Goal: Task Accomplishment & Management: Manage account settings

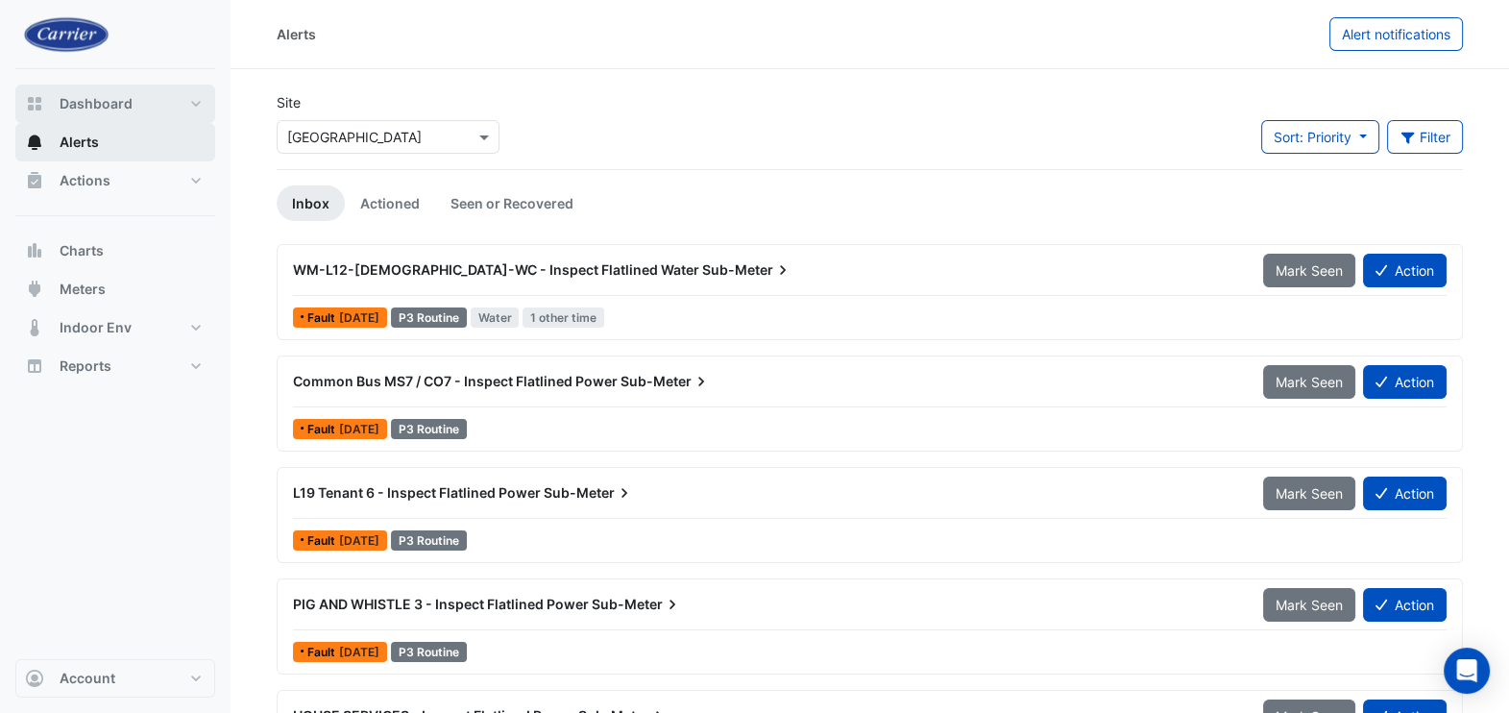
drag, startPoint x: 86, startPoint y: 105, endPoint x: 198, endPoint y: 128, distance: 113.8
click at [87, 105] on span "Dashboard" at bounding box center [96, 103] width 73 height 19
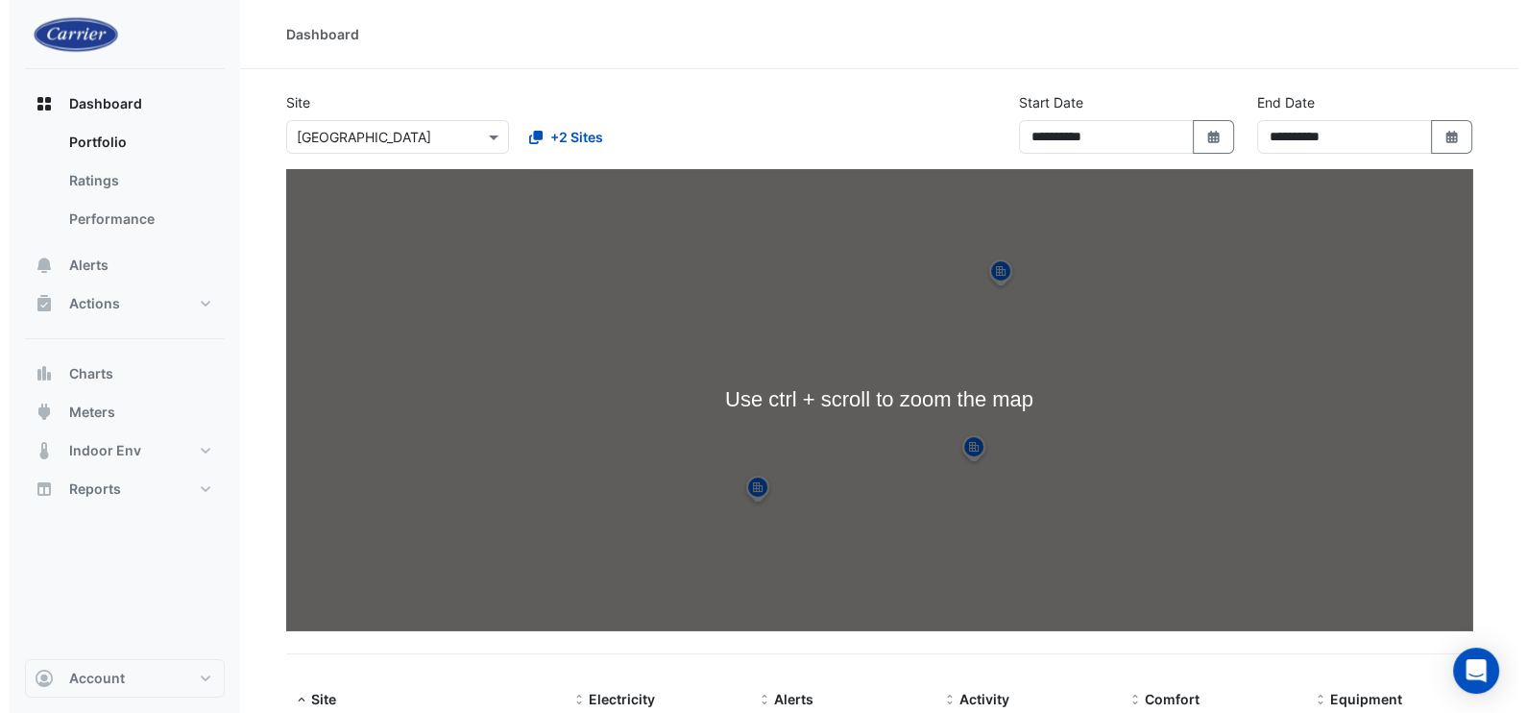
scroll to position [332, 0]
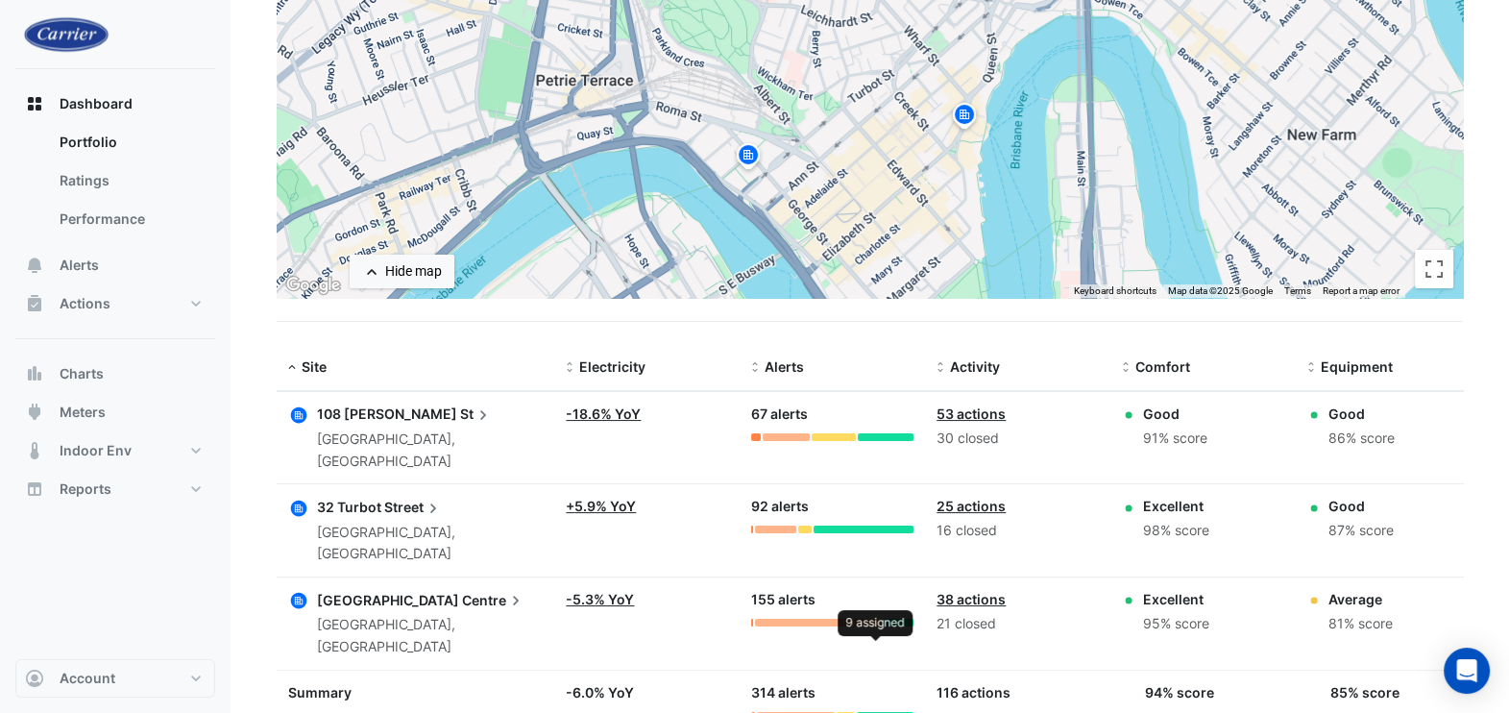
click at [879, 619] on div at bounding box center [875, 623] width 9 height 8
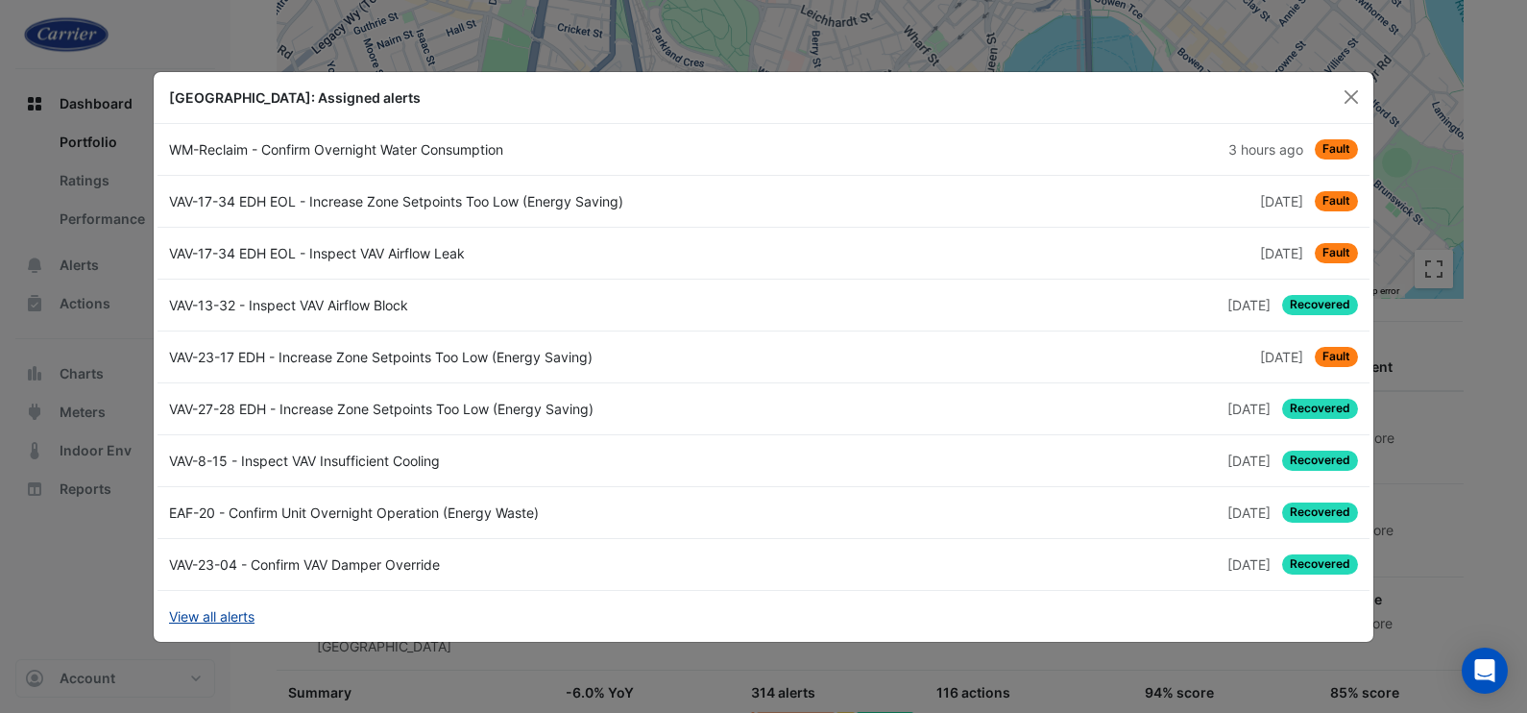
click at [207, 614] on link "View all alerts" at bounding box center [211, 616] width 85 height 20
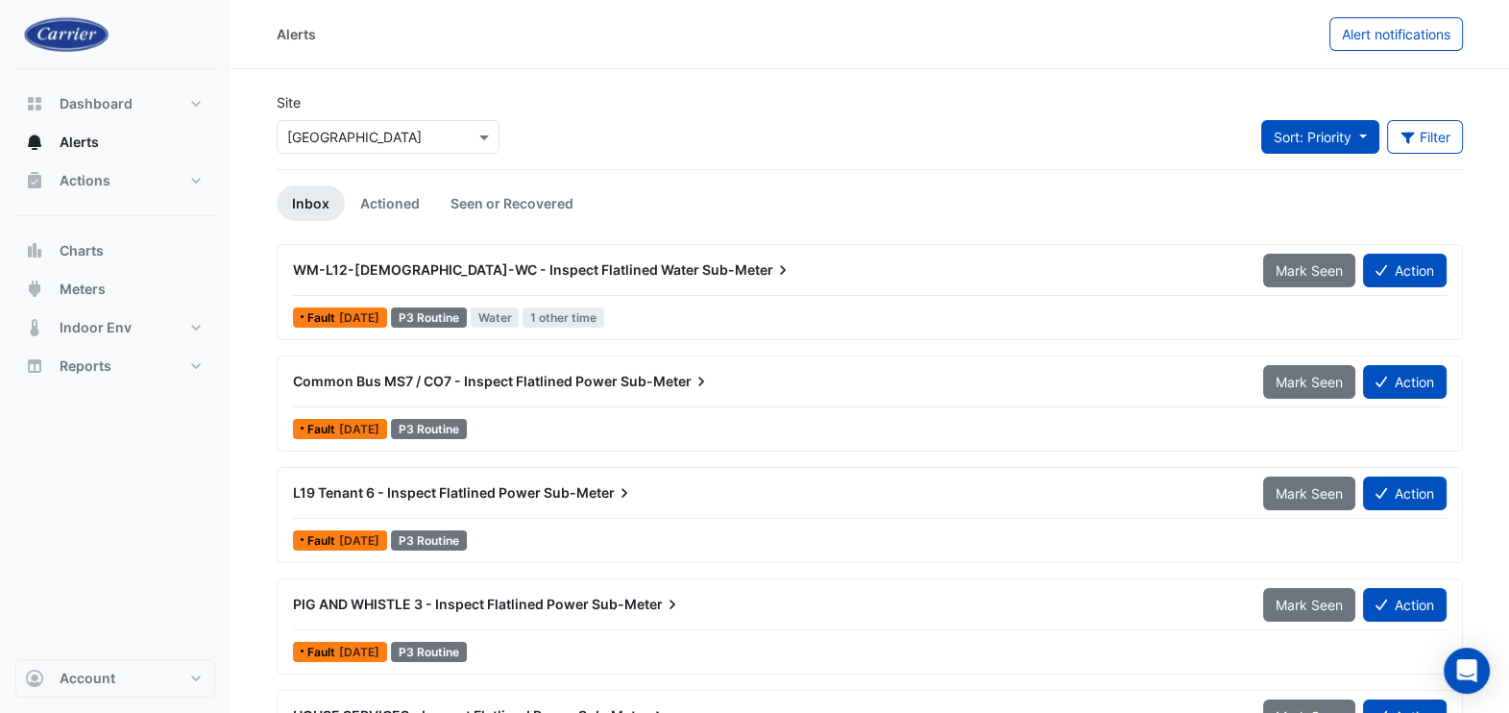
click at [1346, 138] on span "Sort: Priority" at bounding box center [1313, 137] width 78 height 16
click at [401, 210] on link "Actioned" at bounding box center [390, 203] width 90 height 36
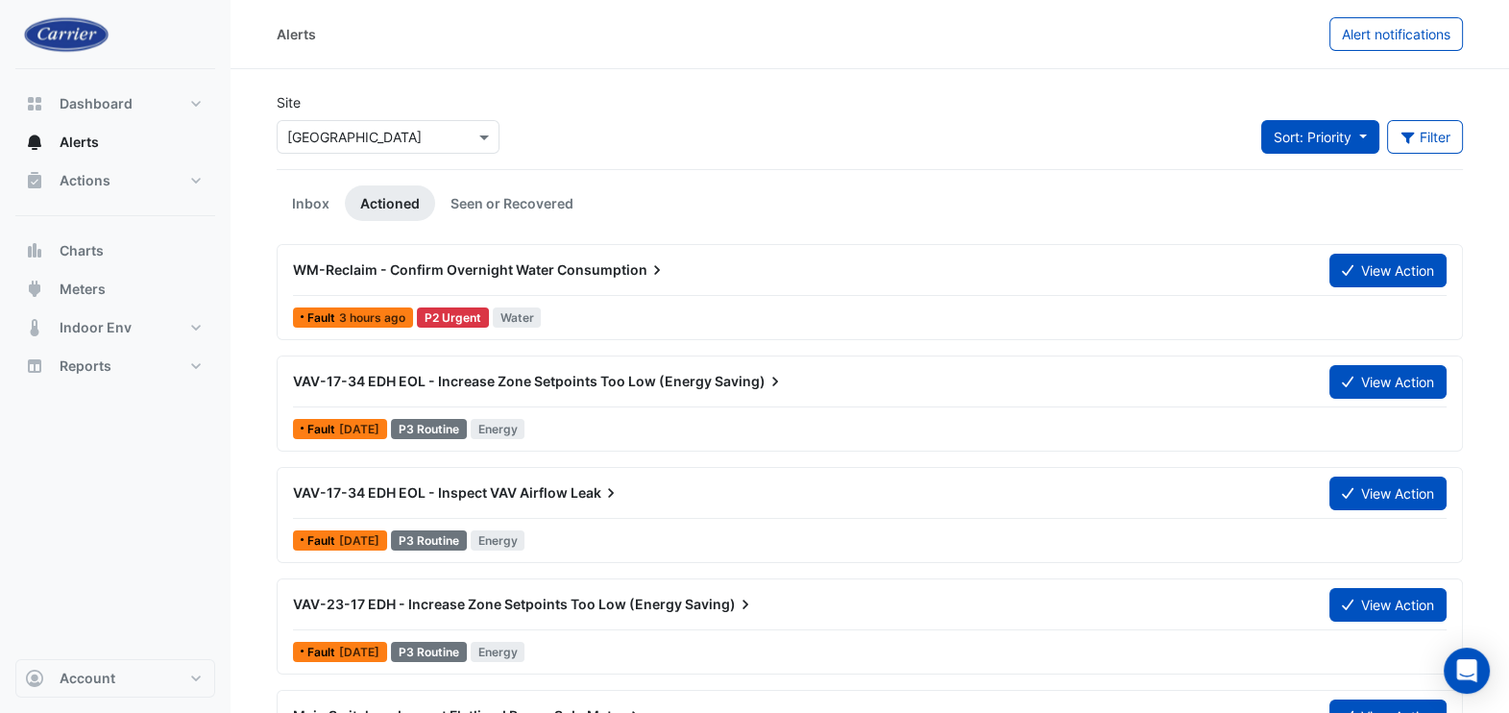
click at [1341, 131] on span "Sort: Priority" at bounding box center [1313, 137] width 78 height 16
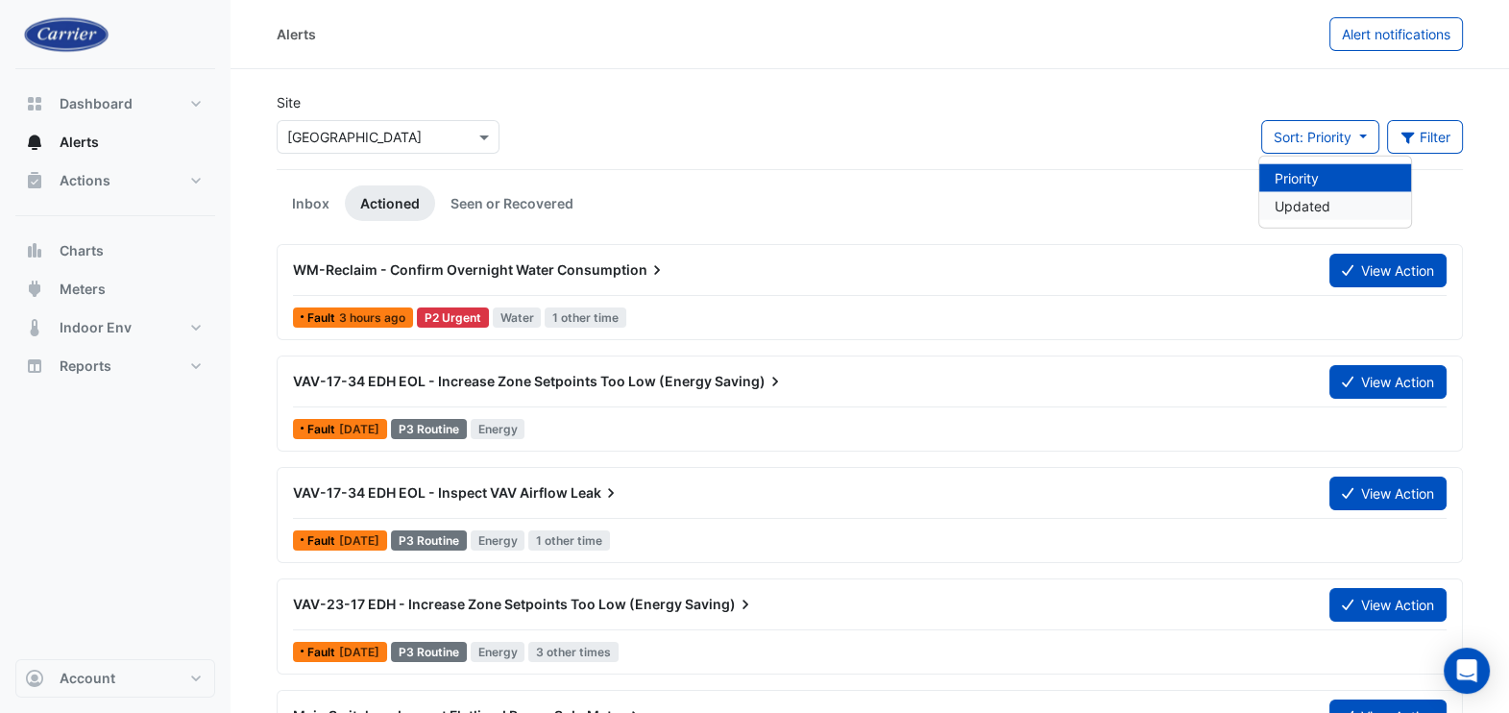
click at [1334, 207] on li "Updated" at bounding box center [1335, 206] width 152 height 28
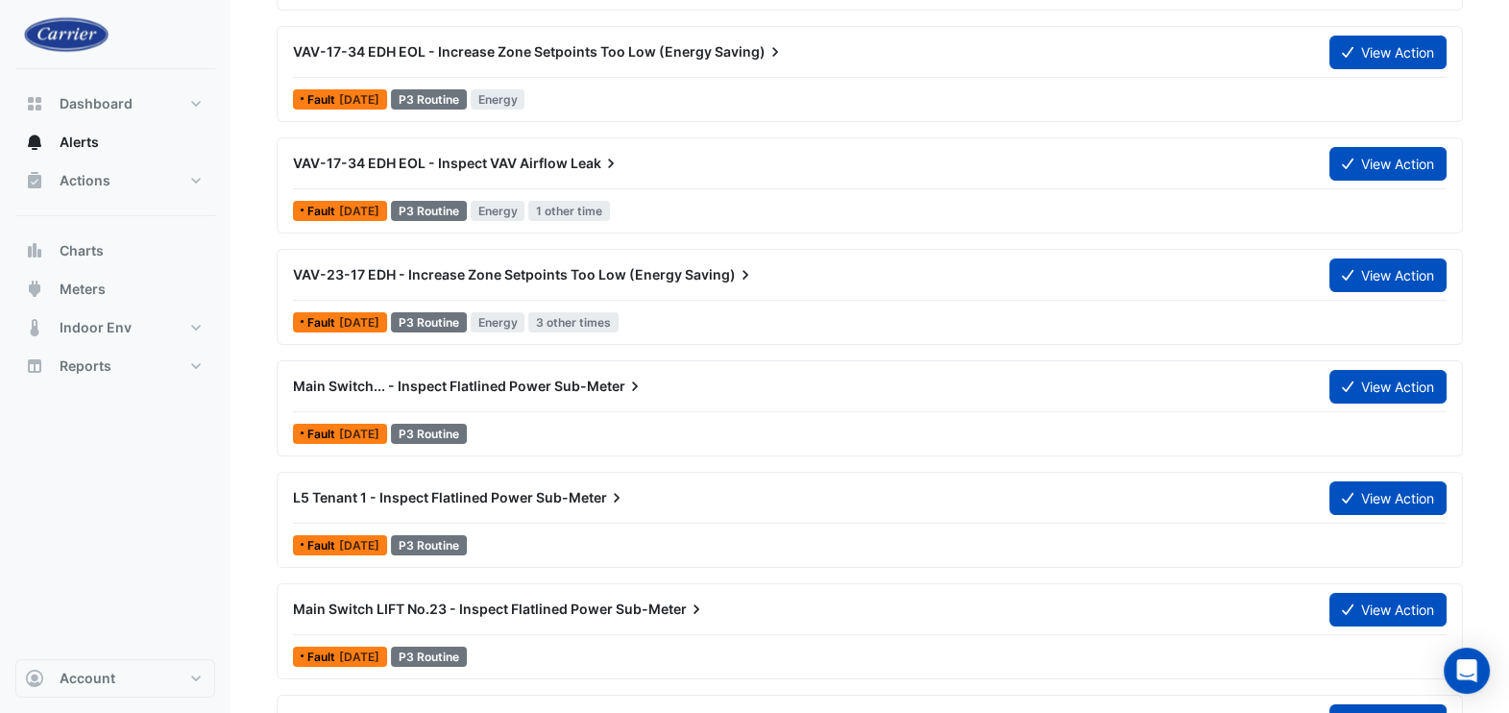
scroll to position [360, 0]
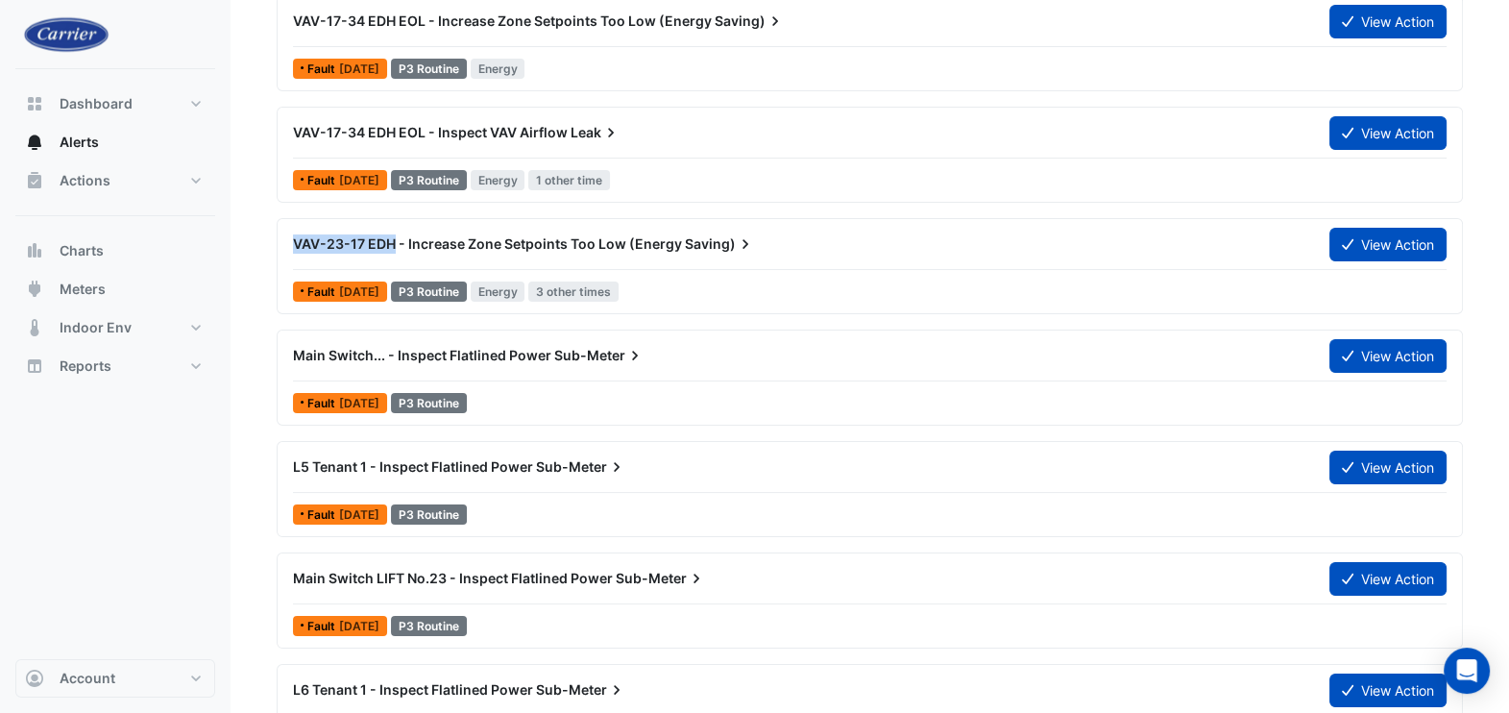
drag, startPoint x: 296, startPoint y: 248, endPoint x: 394, endPoint y: 255, distance: 98.2
click at [394, 255] on div "VAV-23-17 EDH - Increase Zone Setpoints Too Low (Energy Saving)" at bounding box center [799, 244] width 1036 height 35
copy span "VAV-23-17 EDH"
click at [1388, 248] on button "View Action" at bounding box center [1387, 245] width 117 height 34
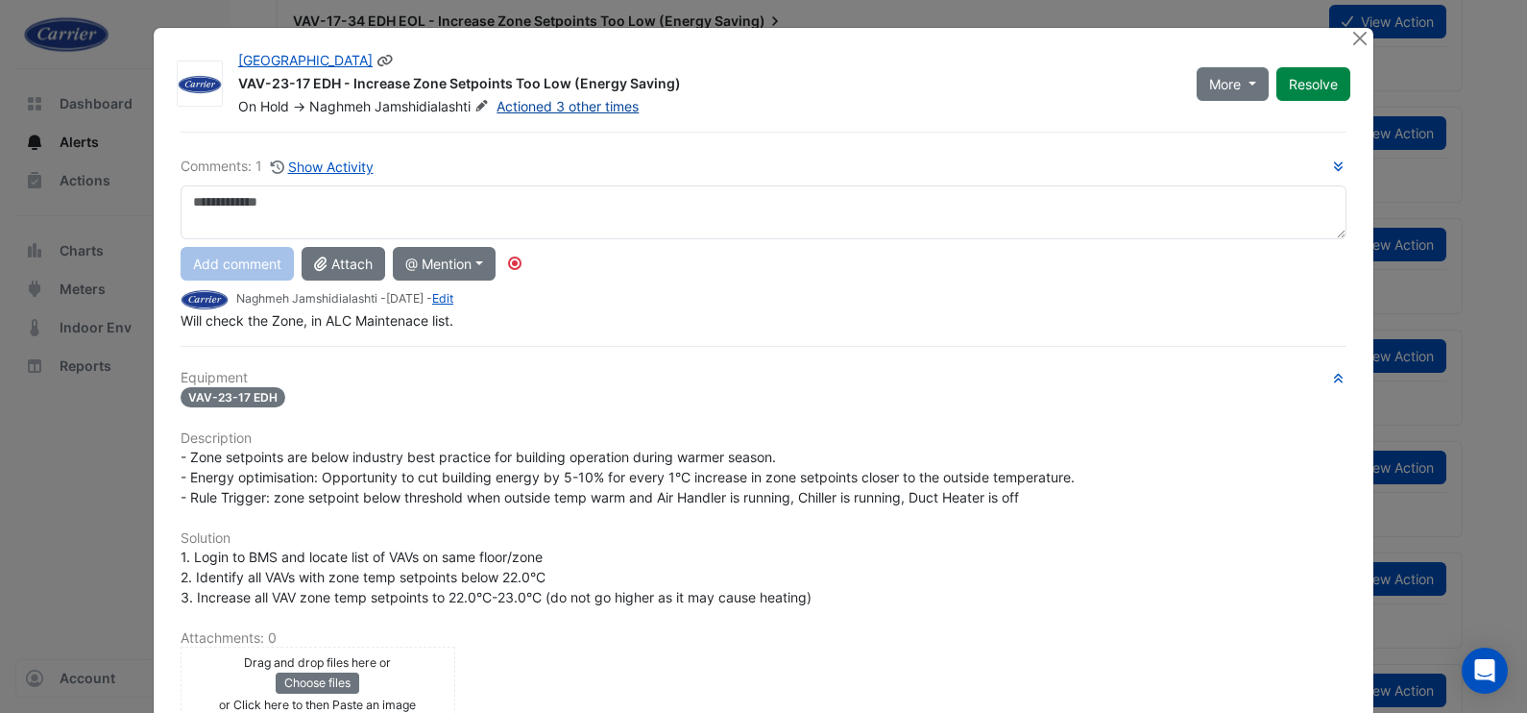
click at [572, 109] on link "Actioned 3 other times" at bounding box center [568, 106] width 142 height 16
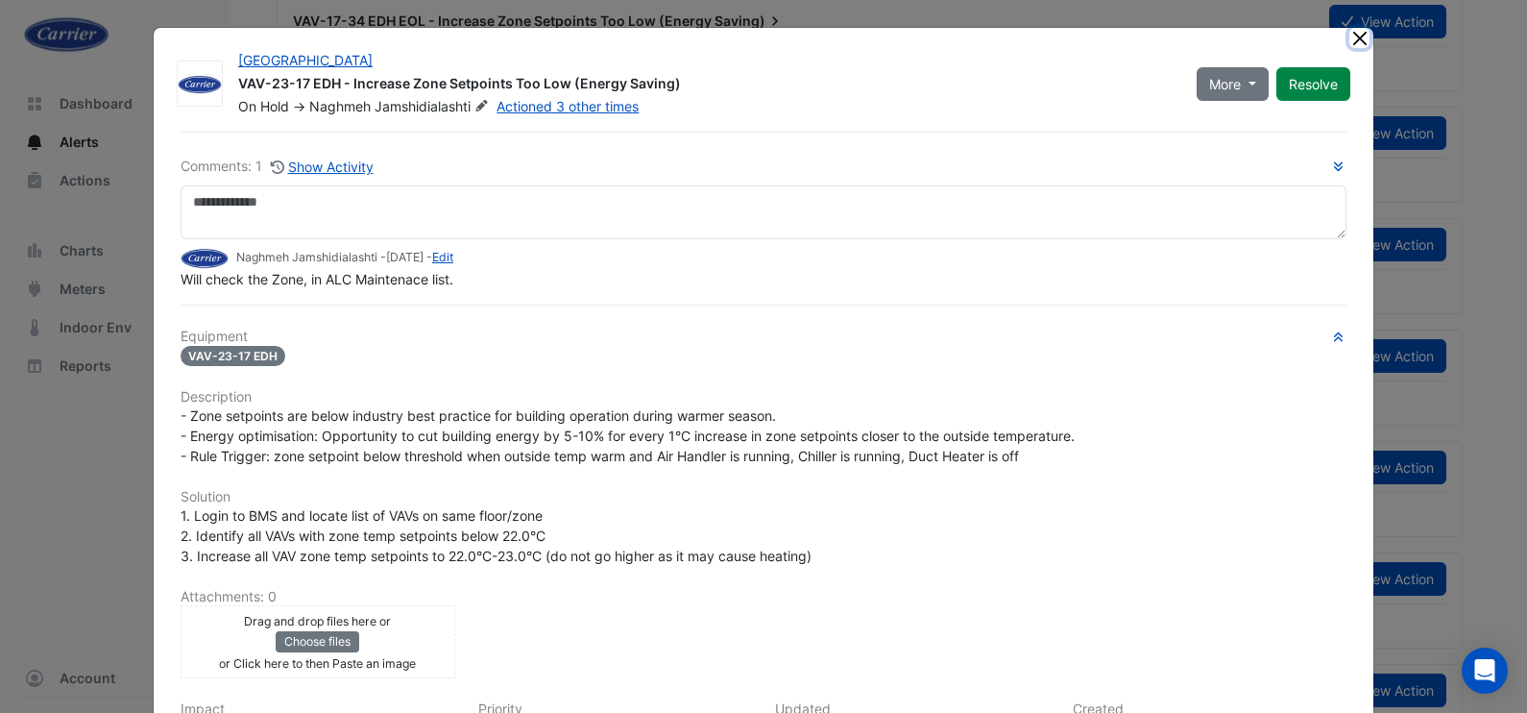
click at [1350, 45] on button "Close" at bounding box center [1360, 38] width 20 height 20
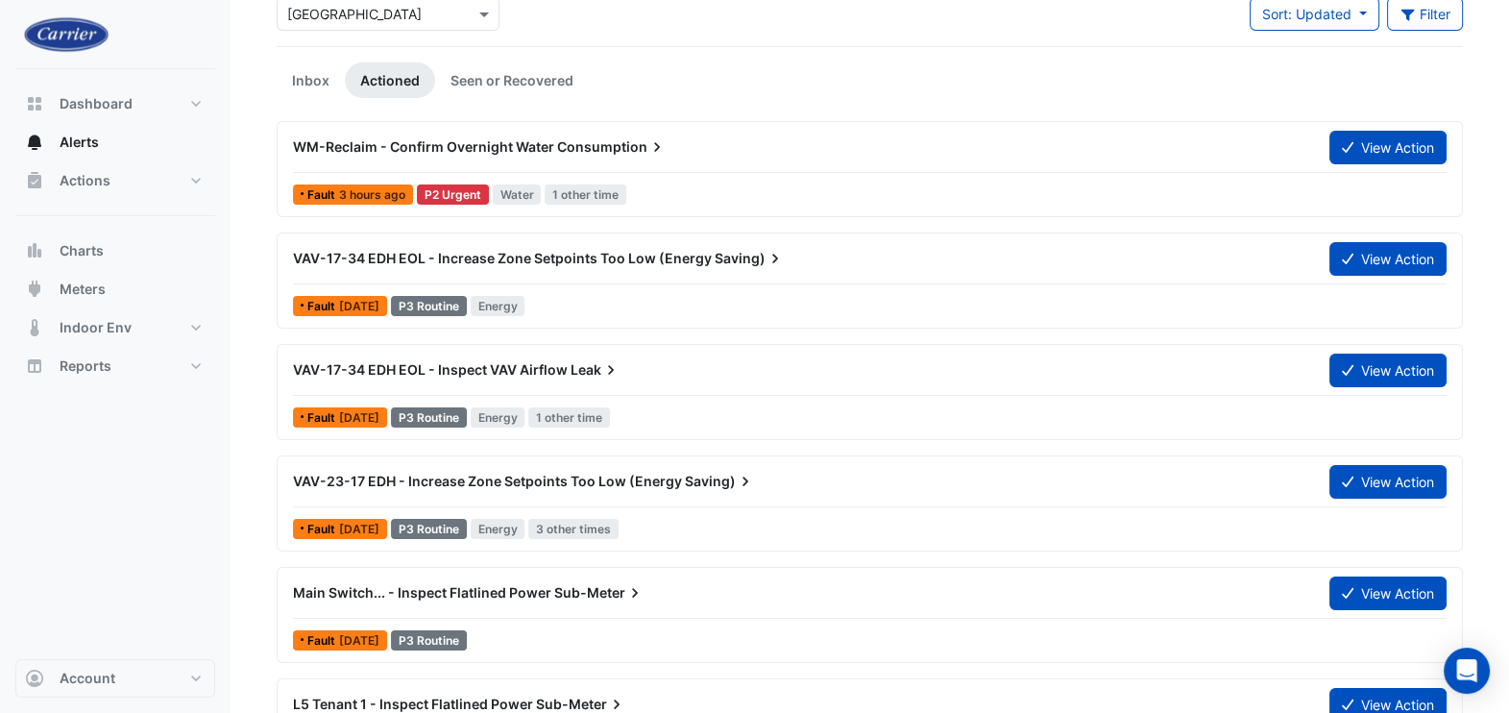
scroll to position [0, 0]
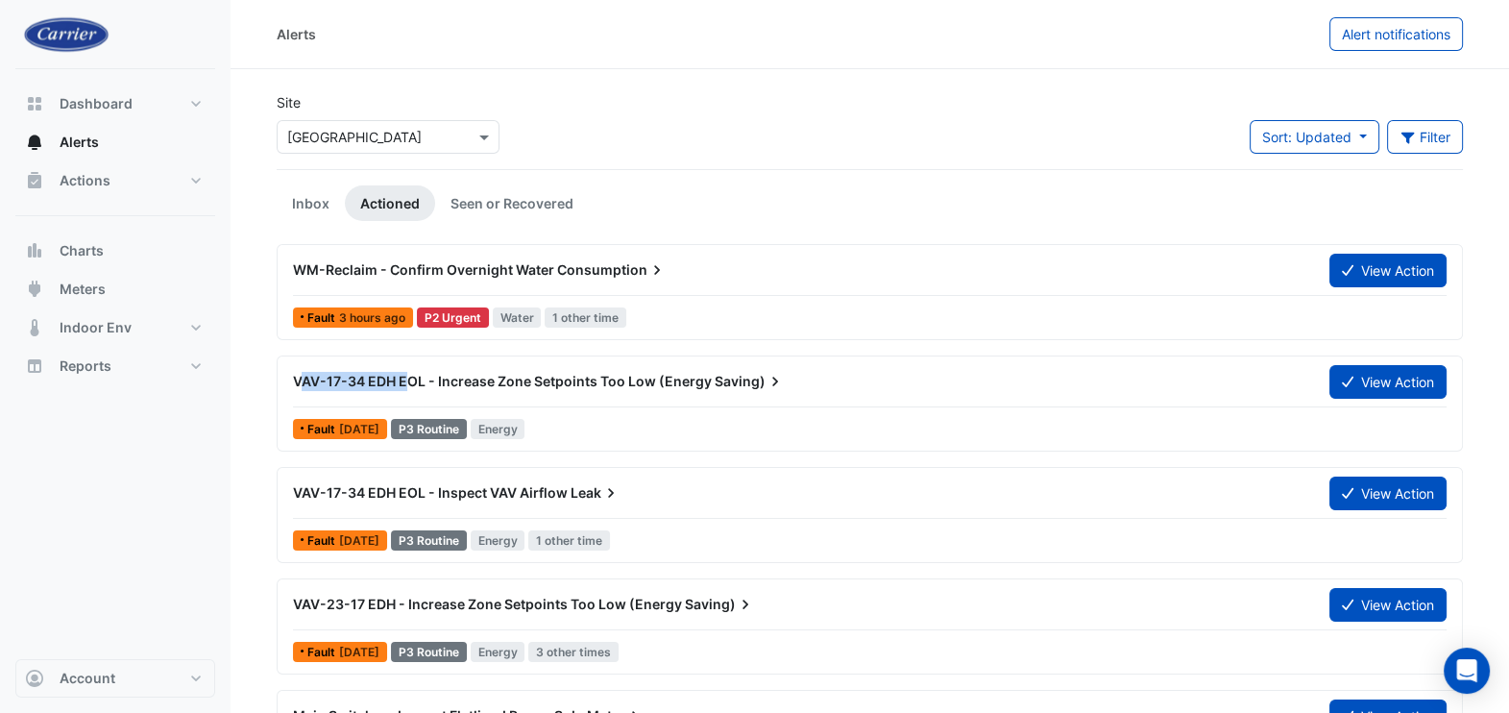
drag, startPoint x: 298, startPoint y: 379, endPoint x: 404, endPoint y: 385, distance: 106.8
click at [404, 385] on span "VAV-17-34 EDH EOL - Increase Zone Setpoints Too Low (Energy" at bounding box center [502, 381] width 419 height 16
drag, startPoint x: 404, startPoint y: 385, endPoint x: 377, endPoint y: 394, distance: 29.2
click at [376, 394] on div "VAV-17-34 EDH EOL - Increase Zone Setpoints Too Low (Energy Saving)" at bounding box center [799, 381] width 1036 height 35
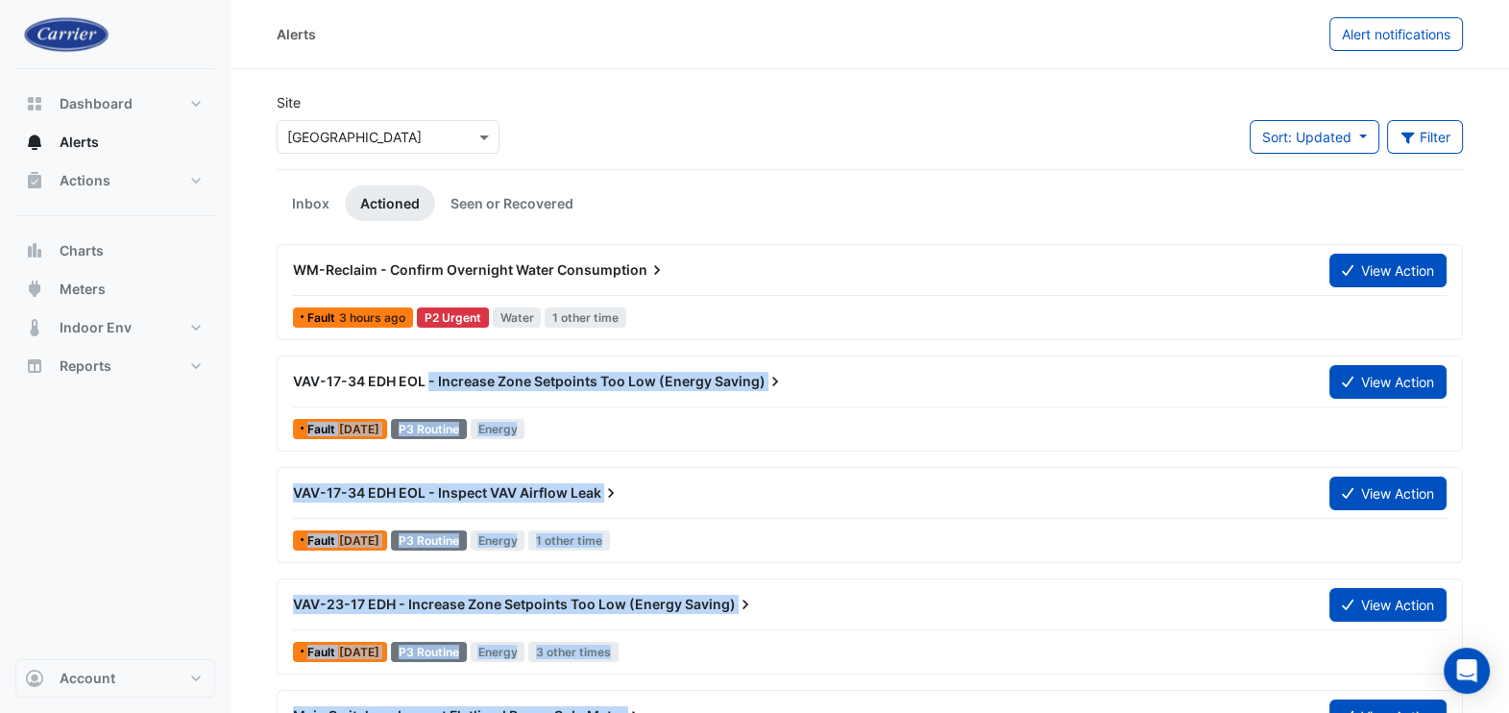
drag, startPoint x: 426, startPoint y: 382, endPoint x: 270, endPoint y: 367, distance: 157.3
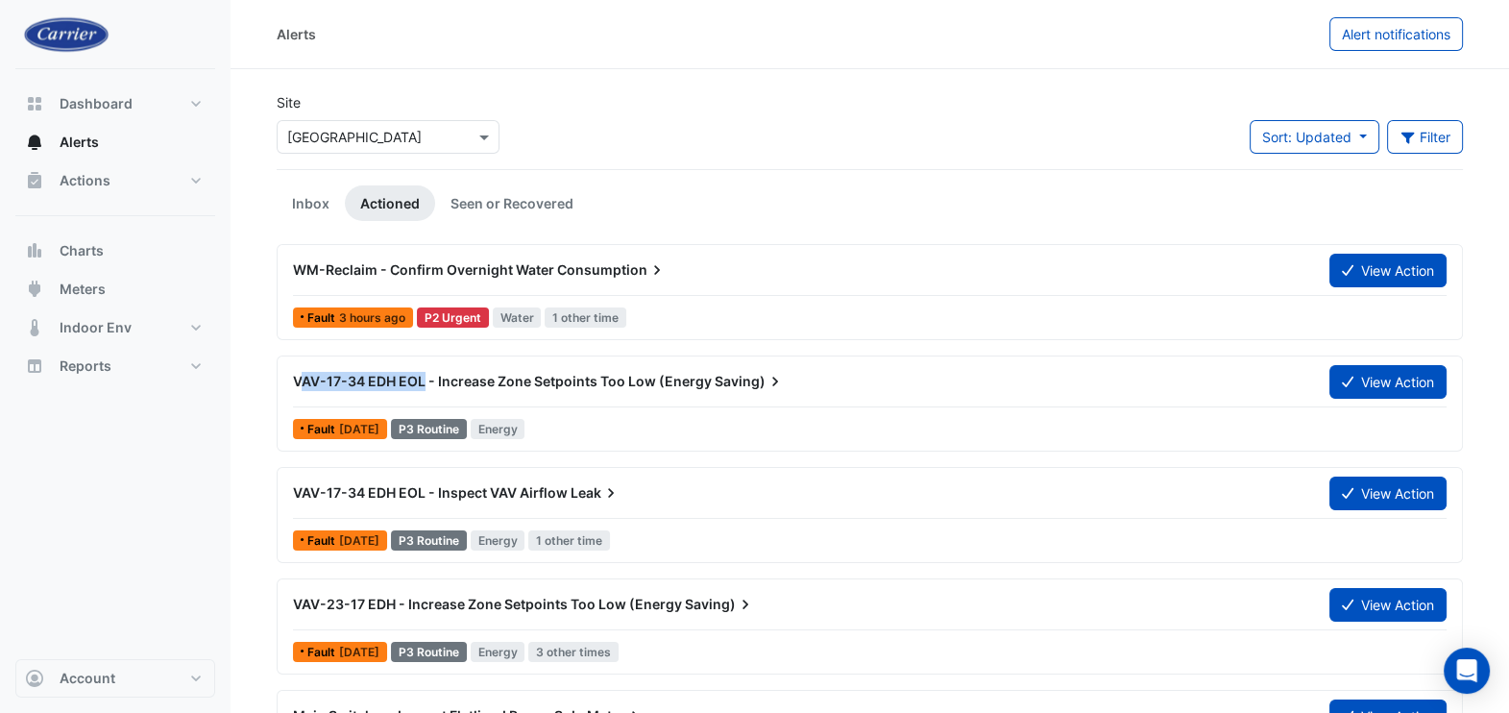
drag, startPoint x: 298, startPoint y: 382, endPoint x: 424, endPoint y: 386, distance: 125.9
click at [424, 386] on span "VAV-17-34 EDH EOL - Increase Zone Setpoints Too Low (Energy" at bounding box center [502, 381] width 419 height 16
copy span "AV-17-34 EDH EOL"
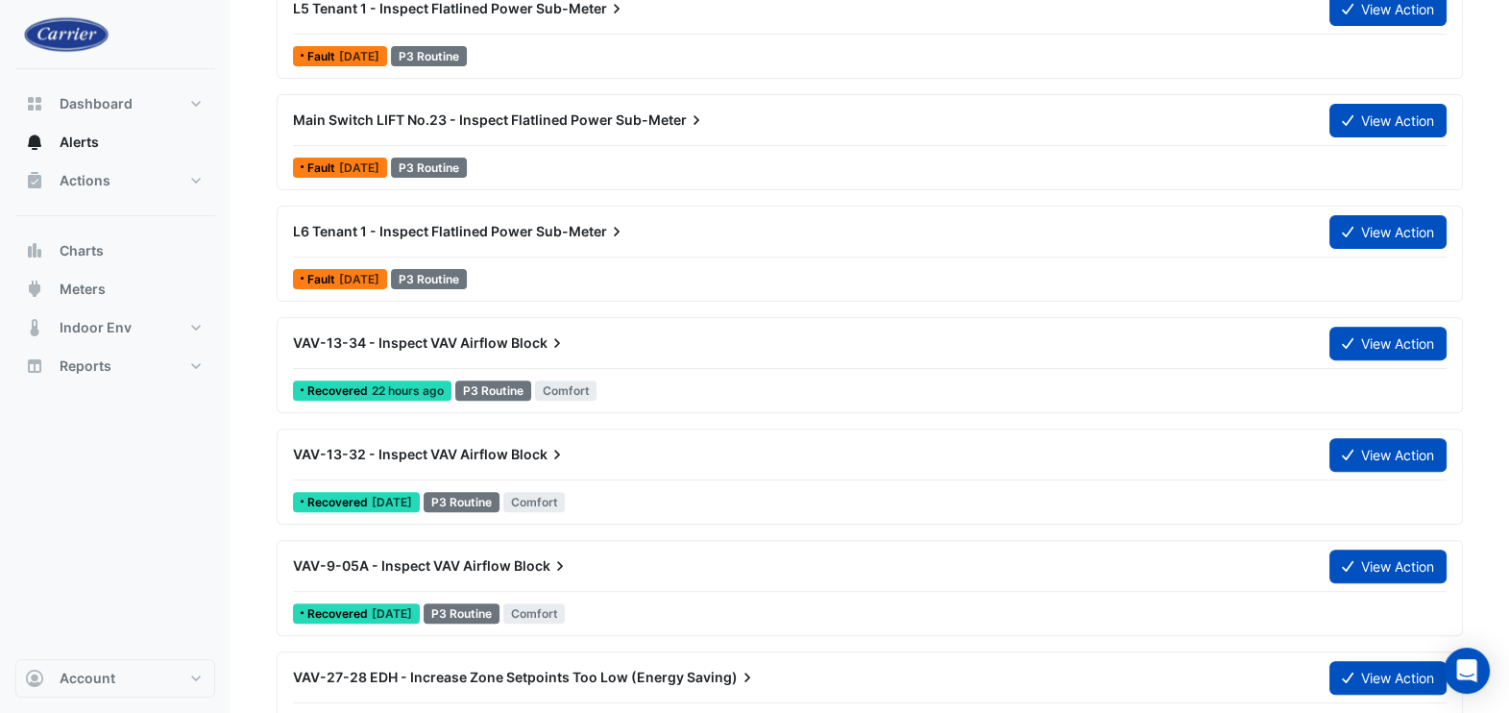
scroll to position [839, 0]
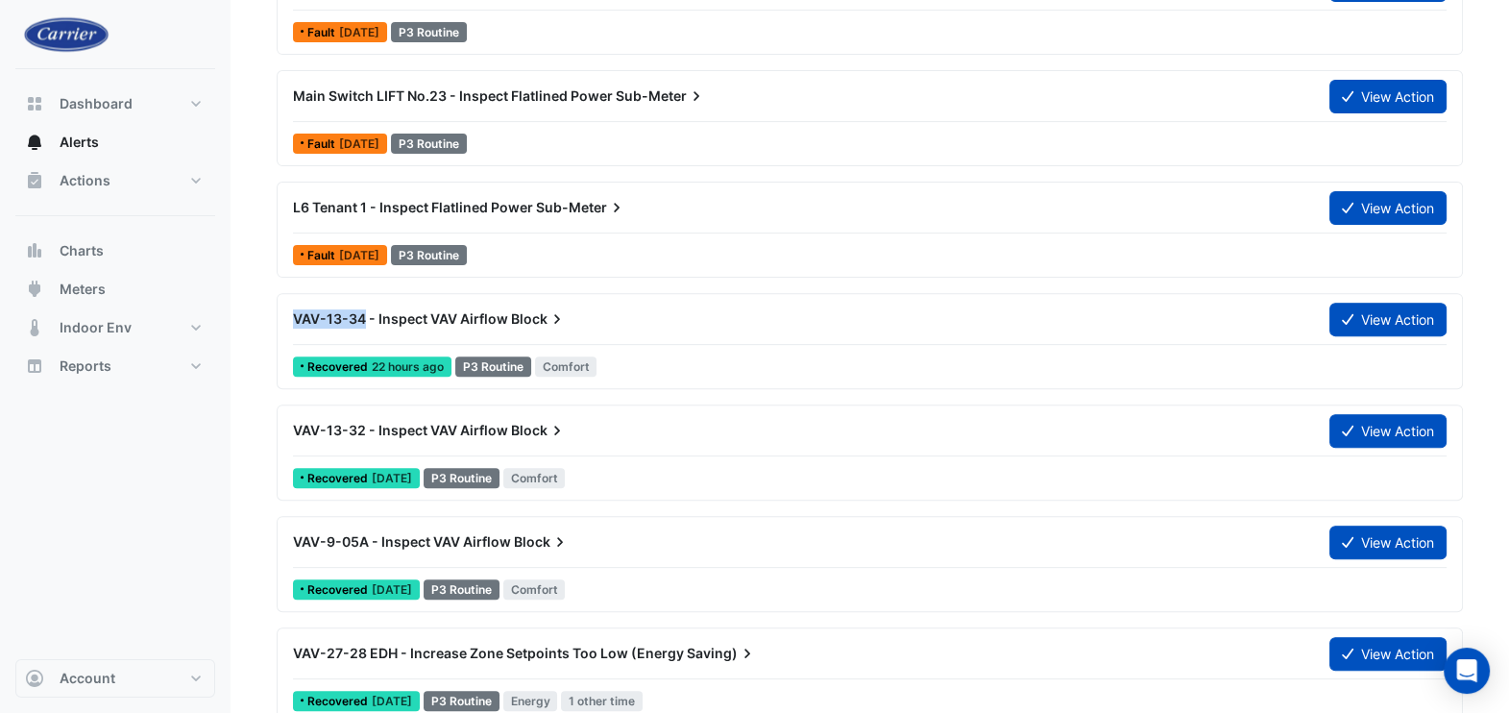
drag, startPoint x: 294, startPoint y: 316, endPoint x: 366, endPoint y: 323, distance: 72.4
click at [366, 323] on div "VAV-13-34 - Inspect VAV Airflow Block" at bounding box center [799, 318] width 1013 height 19
copy span "VAV-13-34"
click at [1389, 311] on button "View Action" at bounding box center [1387, 320] width 117 height 34
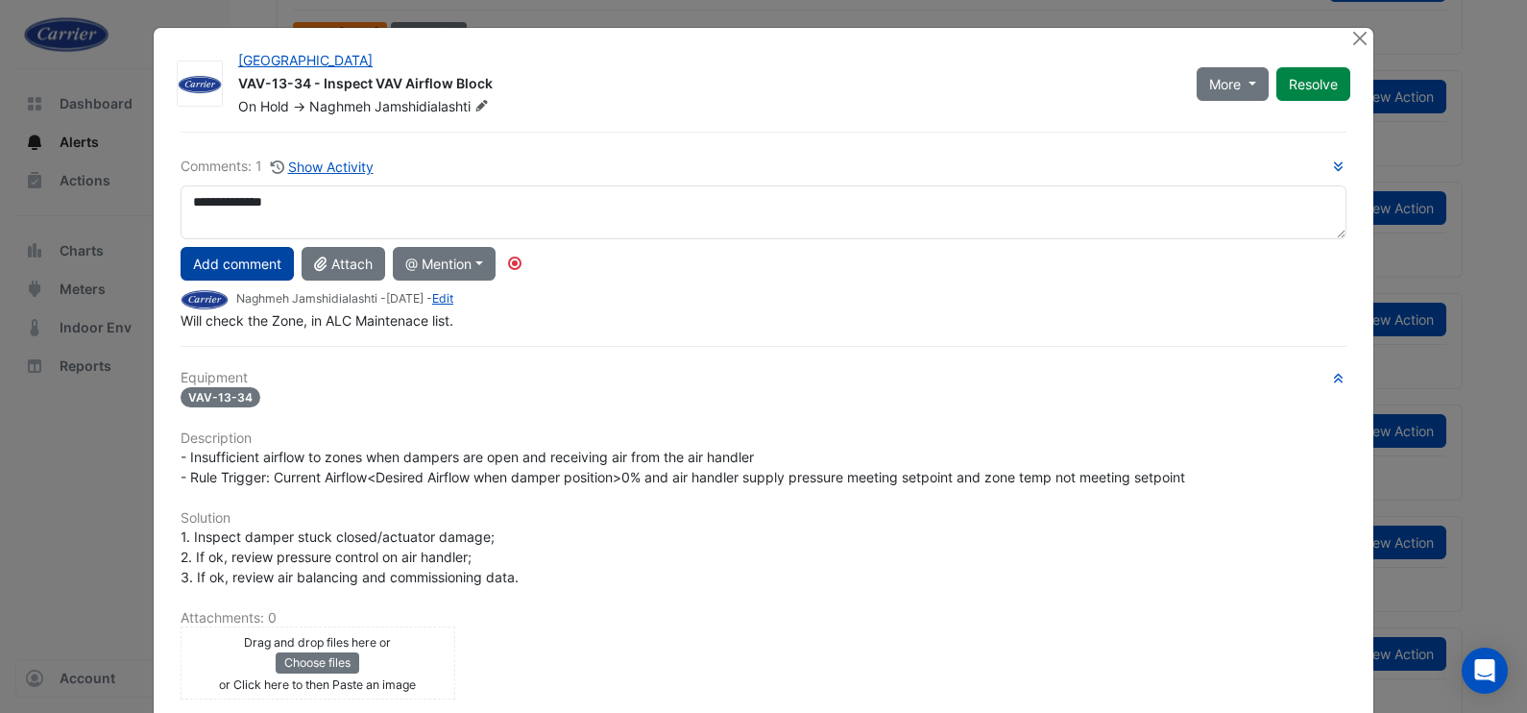
type textarea "**********"
click at [268, 278] on button "Add comment" at bounding box center [237, 264] width 113 height 34
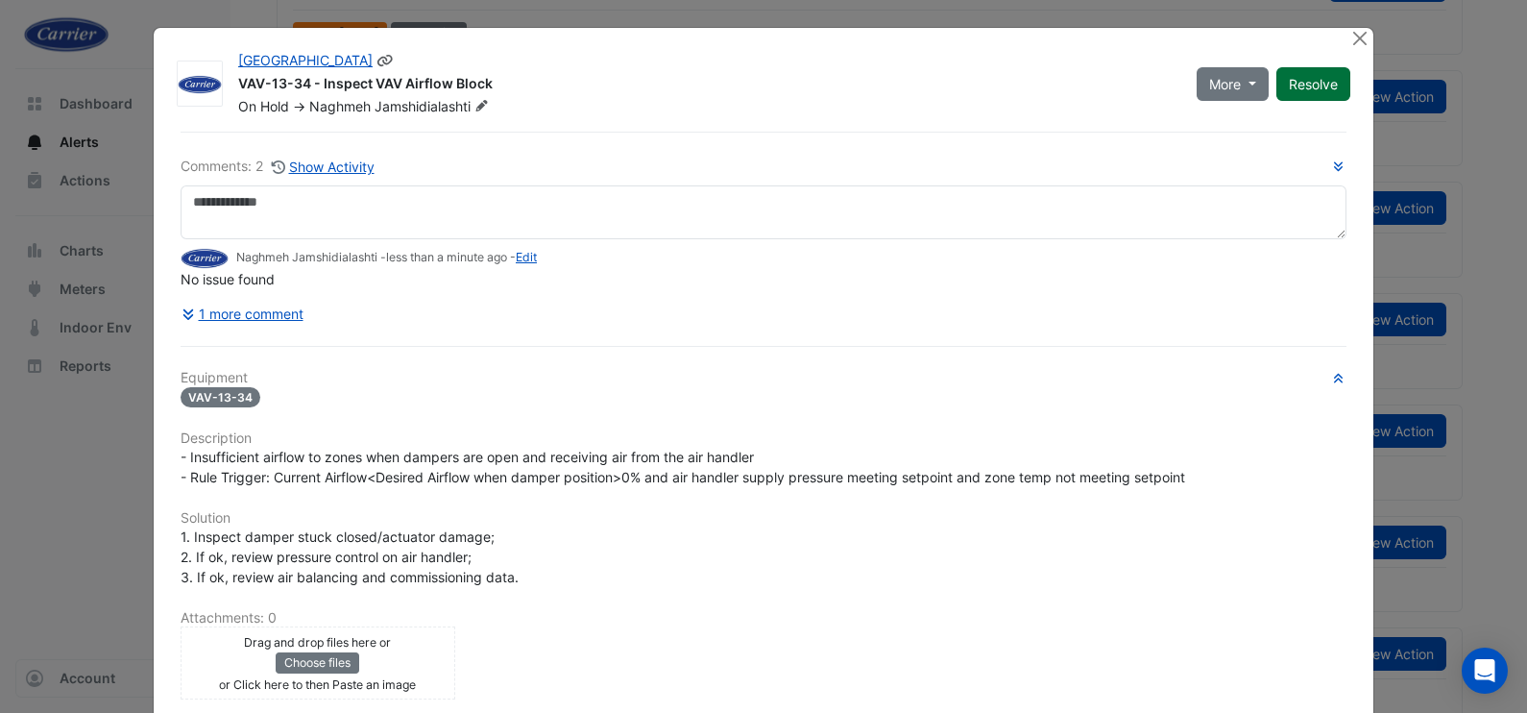
click at [1301, 80] on button "Resolve" at bounding box center [1314, 84] width 74 height 34
drag, startPoint x: 227, startPoint y: 86, endPoint x: 490, endPoint y: 76, distance: 263.4
click at [490, 76] on div "Riverside Centre VAV-13-34 - Inspect VAV Airflow Block Closed -> Naghmeh Jamshi…" at bounding box center [783, 83] width 1112 height 65
copy div "VAV-13-34 - Inspect VAV Airflow Block"
click at [1351, 39] on button "Close" at bounding box center [1360, 38] width 20 height 20
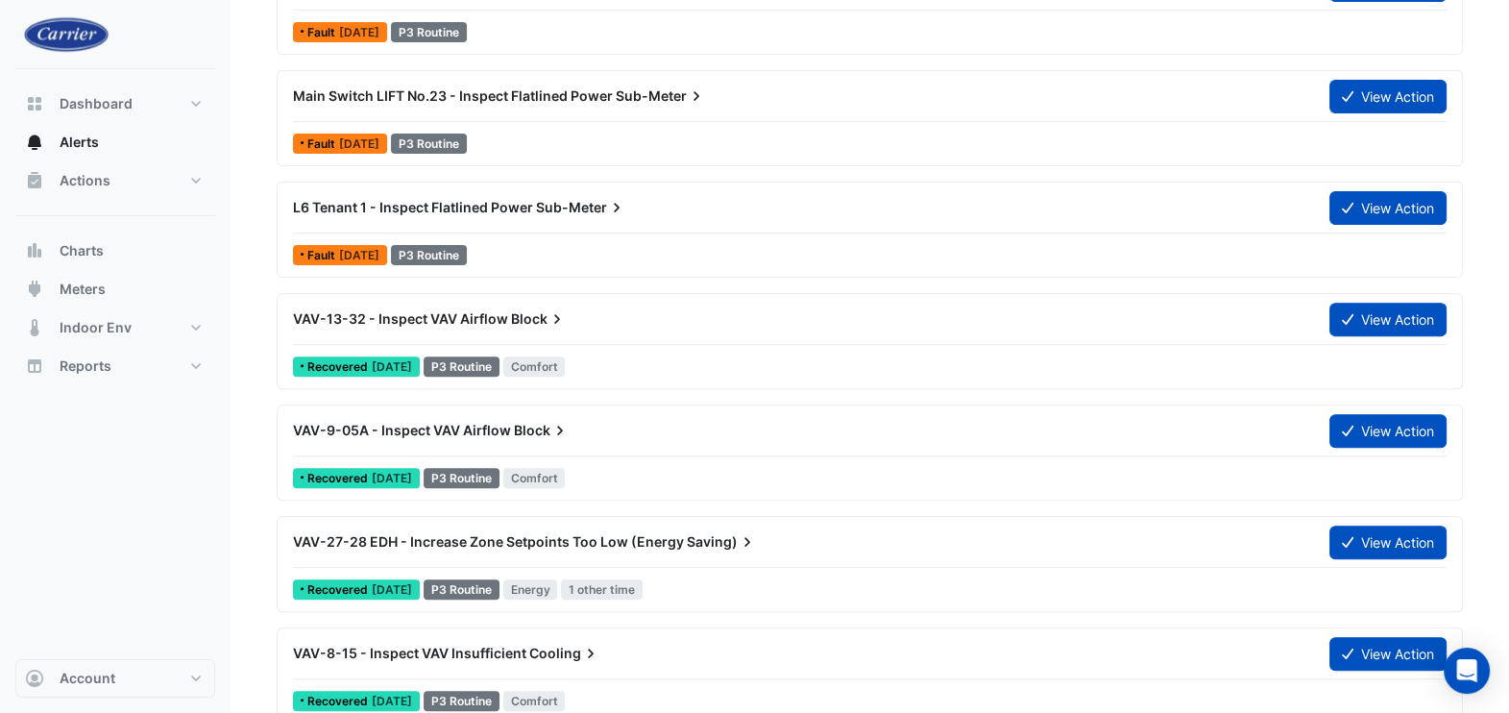
scroll to position [960, 0]
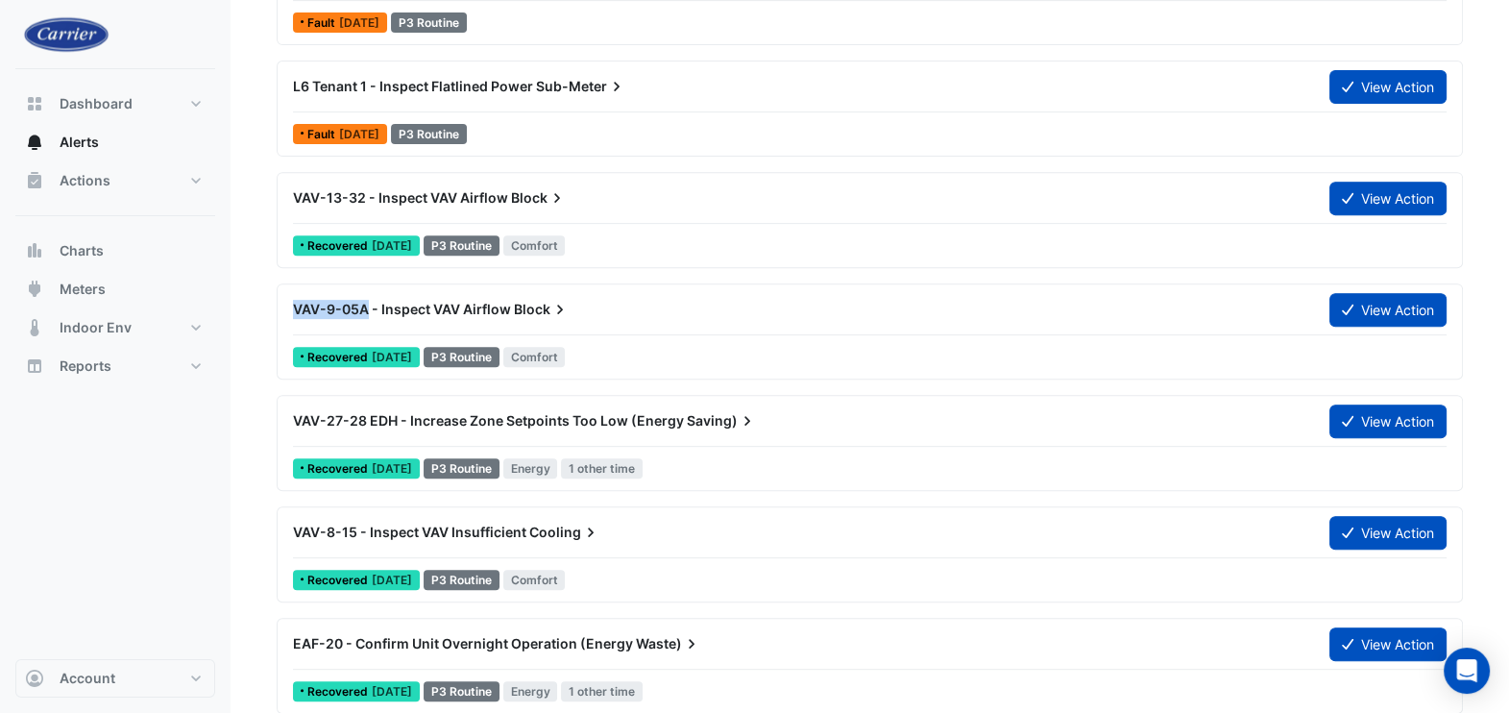
drag, startPoint x: 290, startPoint y: 298, endPoint x: 368, endPoint y: 310, distance: 78.8
click at [368, 310] on div "VAV-9-05A - Inspect VAV Airflow Block" at bounding box center [799, 309] width 1036 height 35
copy span "VAV-9-05A"
drag, startPoint x: 264, startPoint y: 307, endPoint x: 274, endPoint y: 305, distance: 9.8
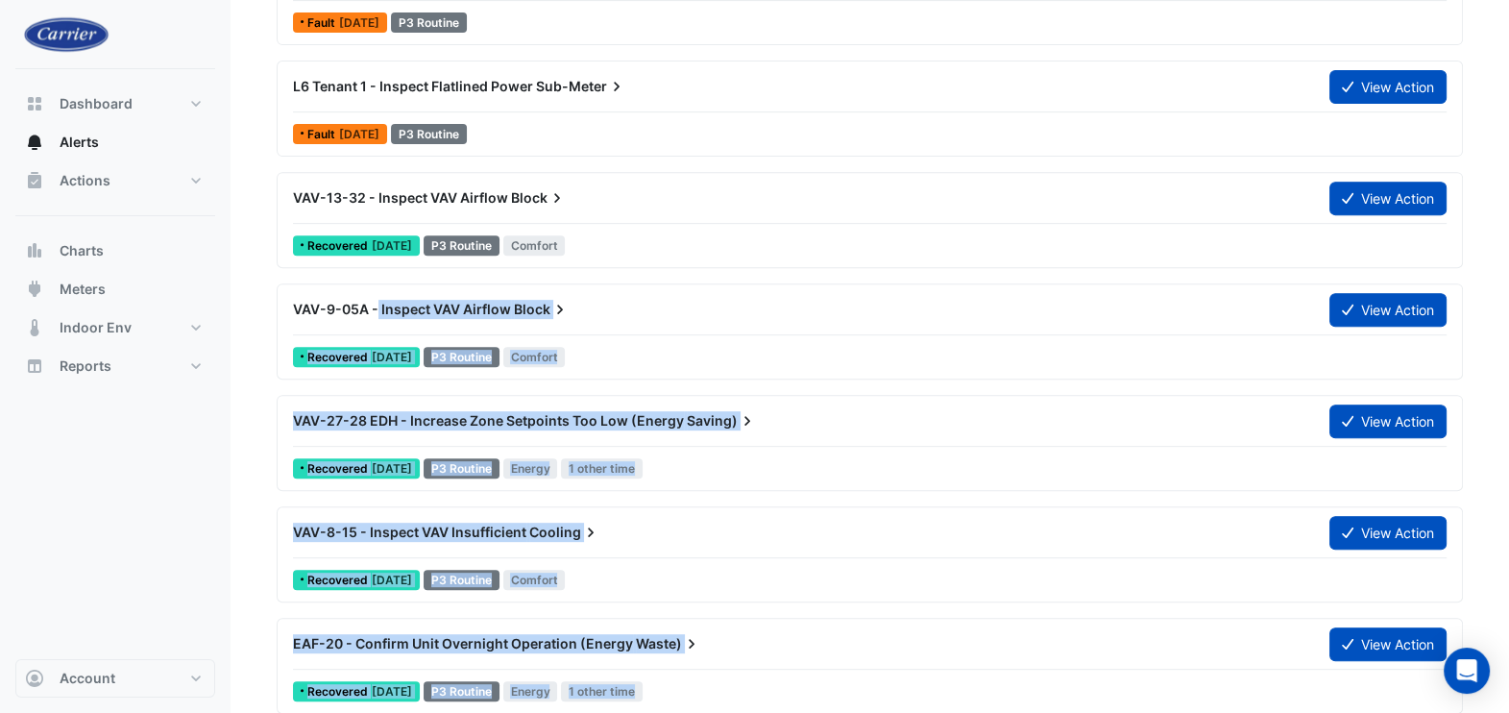
drag, startPoint x: 276, startPoint y: 302, endPoint x: 375, endPoint y: 298, distance: 99.0
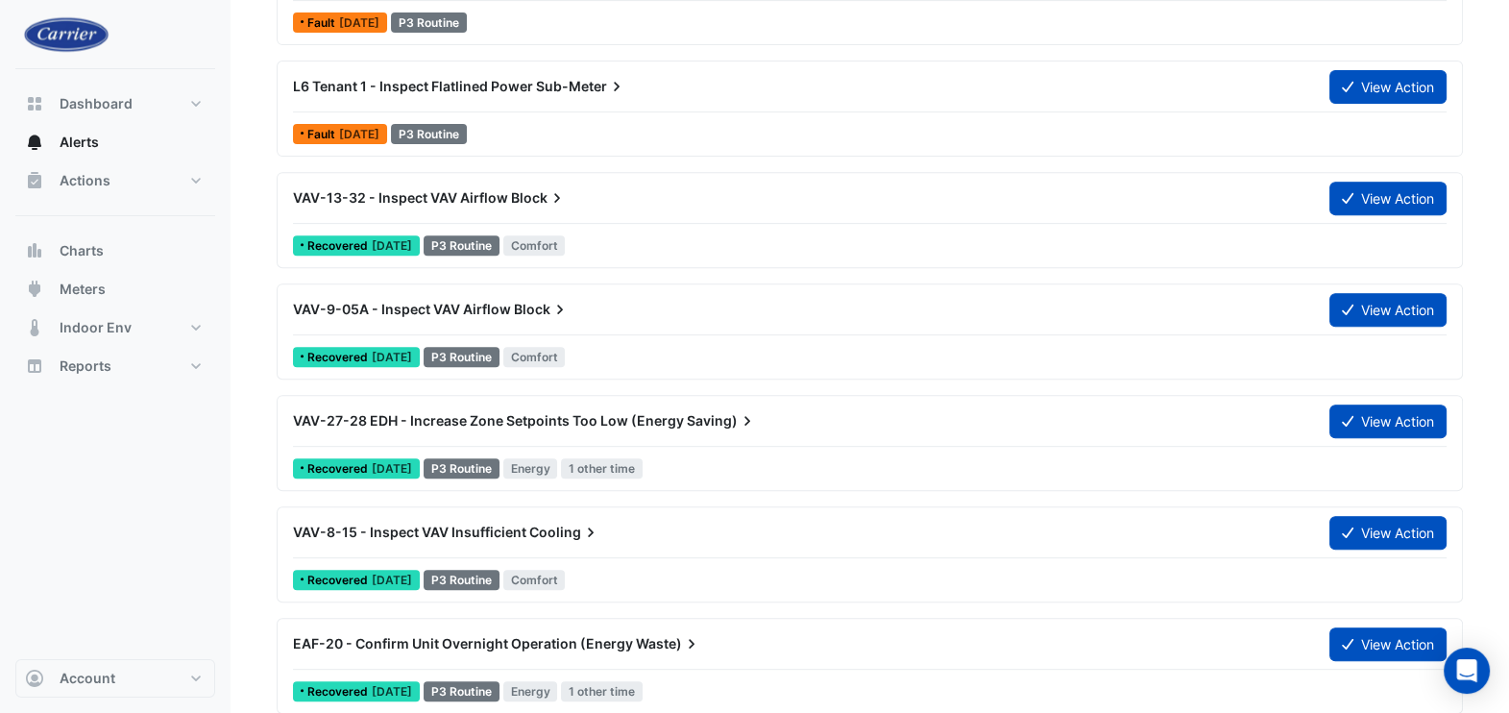
drag, startPoint x: 375, startPoint y: 298, endPoint x: 290, endPoint y: 305, distance: 84.9
click at [290, 305] on div "VAV-9-05A - Inspect VAV Airflow Block" at bounding box center [799, 309] width 1036 height 35
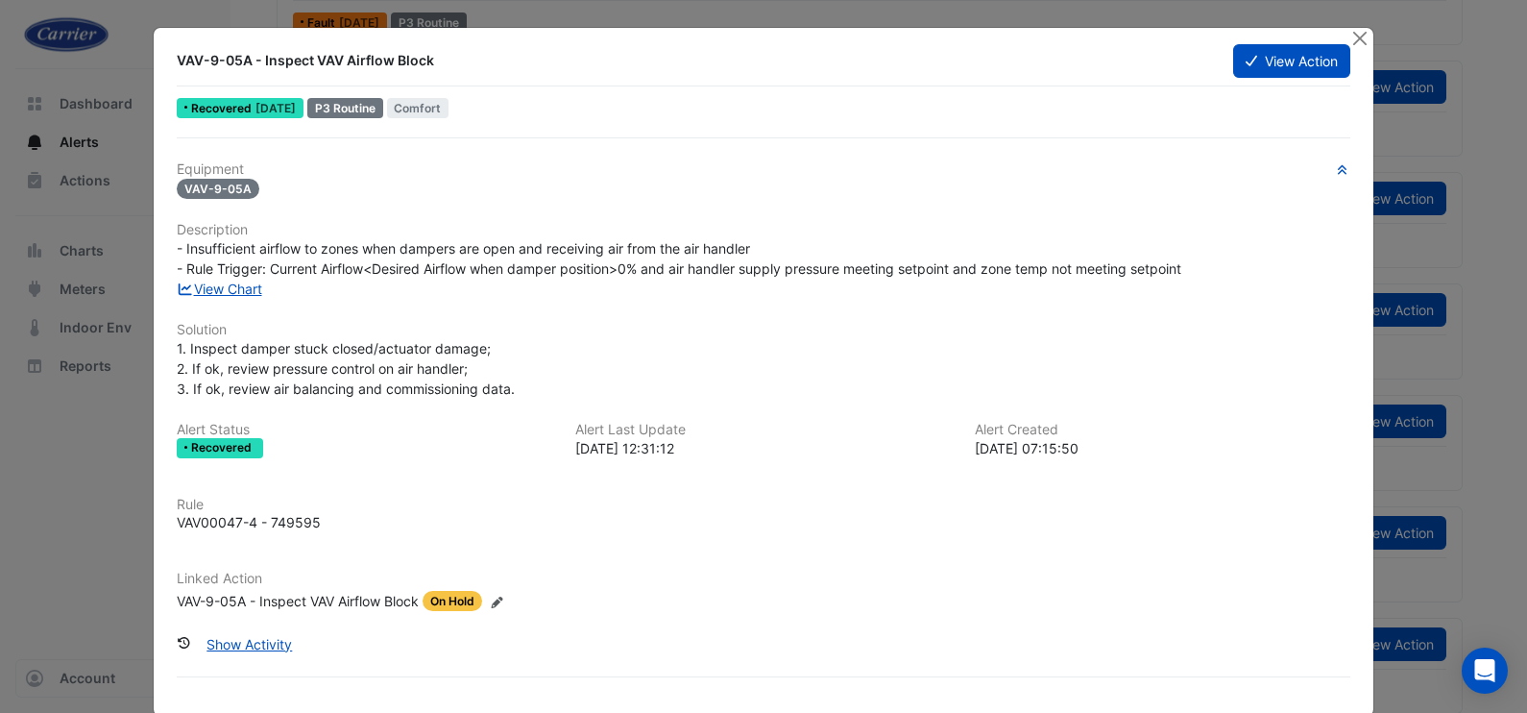
drag, startPoint x: 425, startPoint y: 62, endPoint x: 130, endPoint y: 68, distance: 294.9
click at [154, 51] on div "VAV-9-05A - Inspect VAV Airflow Block View Action Recovered 6 days ago P3 Routi…" at bounding box center [764, 372] width 1220 height 688
copy div "VAV-9-05A - Inspect VAV Airflow Block"
click at [1350, 33] on button "Close" at bounding box center [1360, 38] width 20 height 20
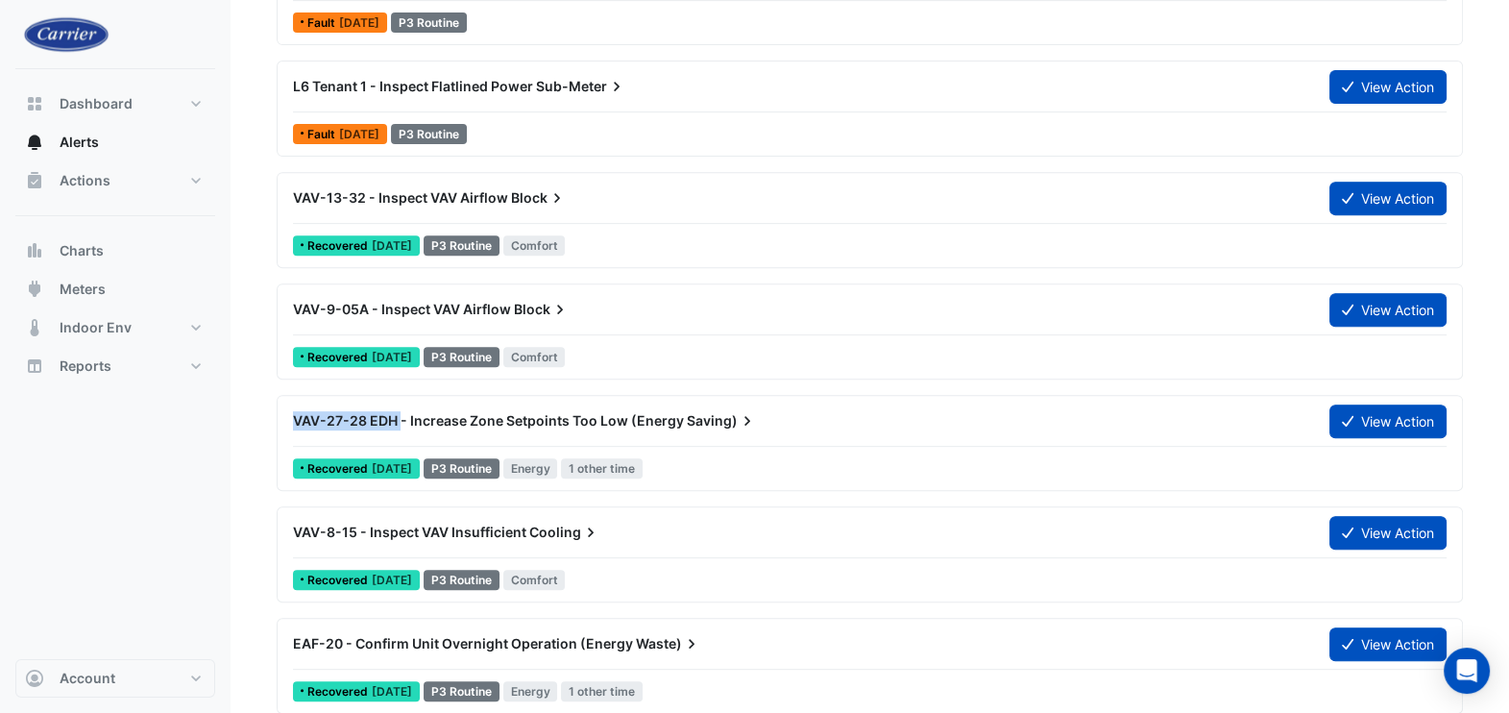
drag, startPoint x: 293, startPoint y: 410, endPoint x: 398, endPoint y: 423, distance: 105.4
click at [398, 423] on div "VAV-27-28 EDH - Increase Zone Setpoints Too Low (Energy Saving)" at bounding box center [799, 420] width 1036 height 35
copy span "VAV-27-28 EDH"
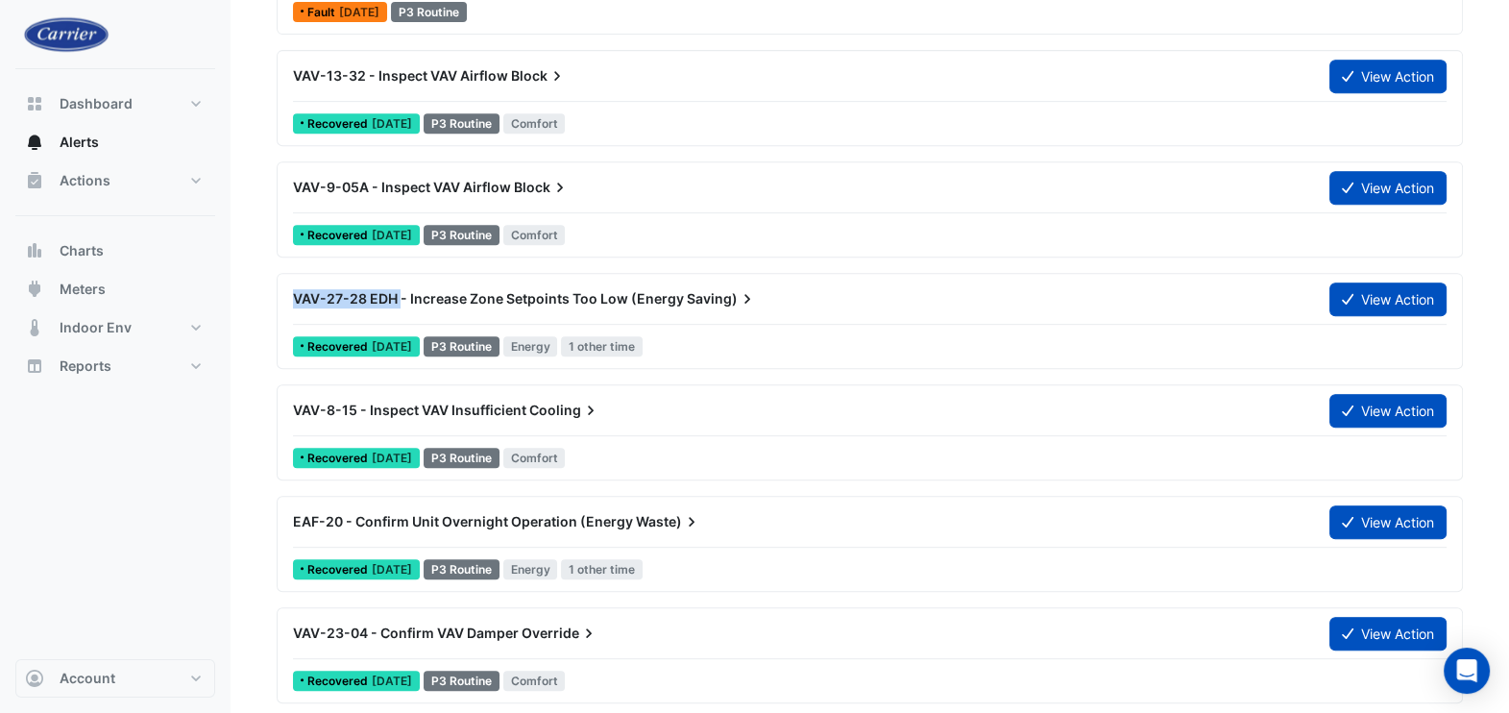
scroll to position [1201, 0]
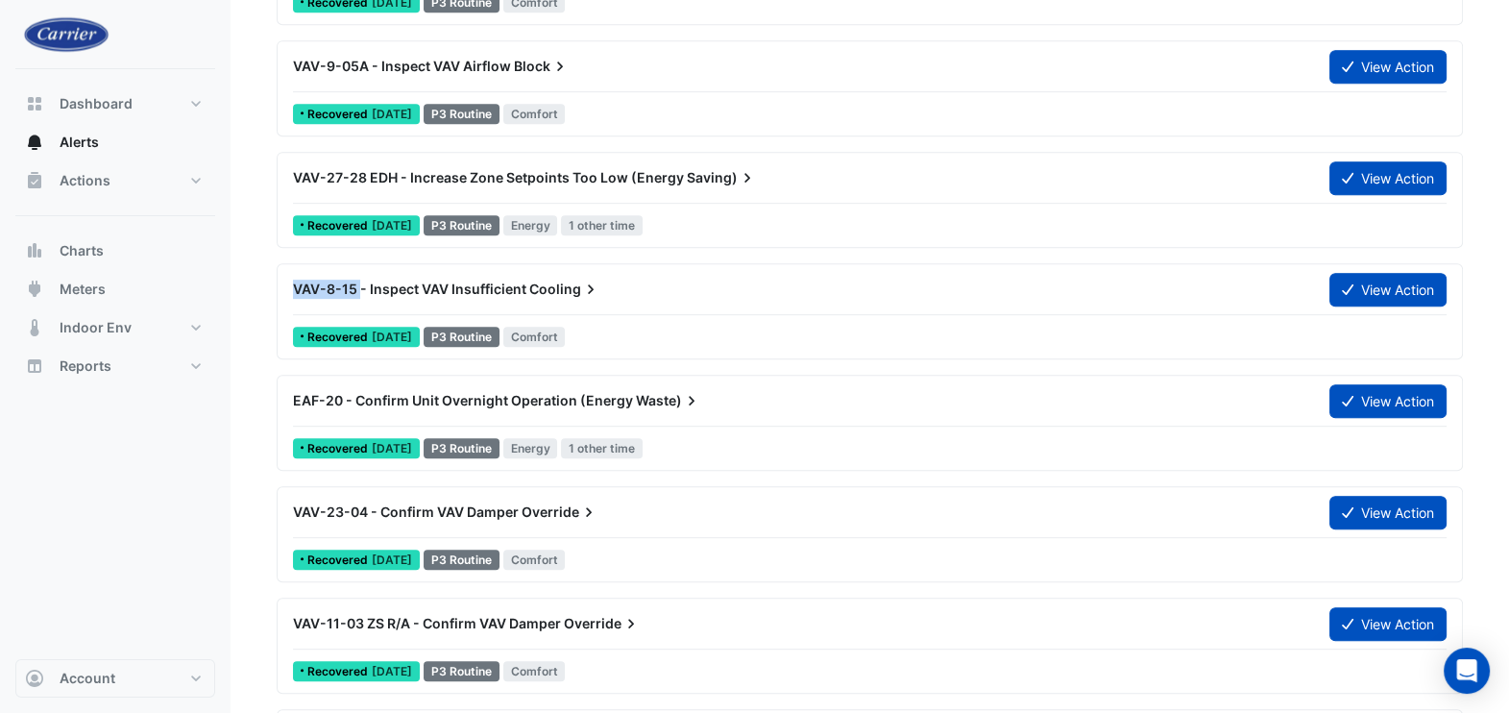
drag, startPoint x: 288, startPoint y: 294, endPoint x: 358, endPoint y: 302, distance: 70.5
click at [358, 302] on div "VAV-8-15 - Inspect VAV Insufficient Cooling" at bounding box center [799, 289] width 1036 height 35
copy span "VAV-8-15"
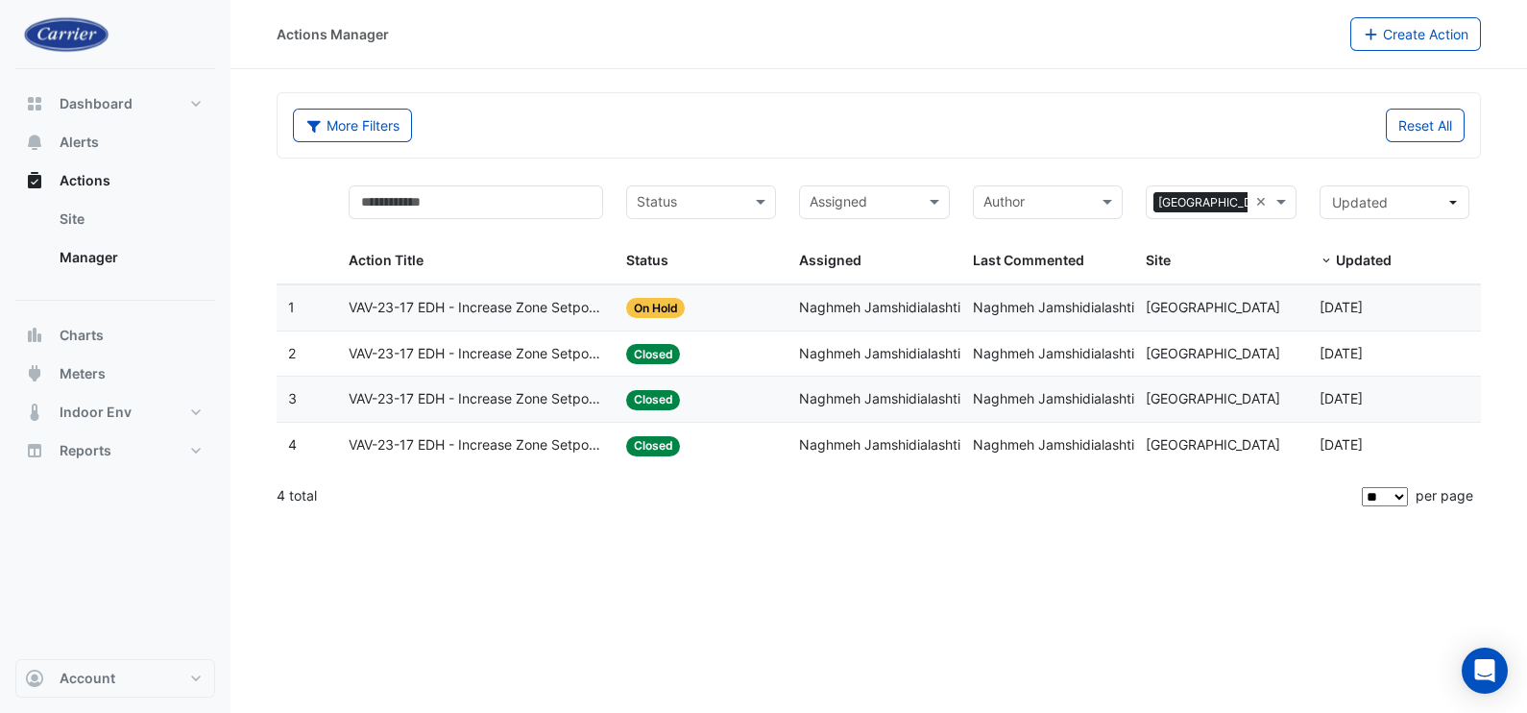
click at [508, 434] on span "VAV-23-17 EDH - Increase Zone Setpoints Too Low (Energy Saving)" at bounding box center [476, 445] width 255 height 22
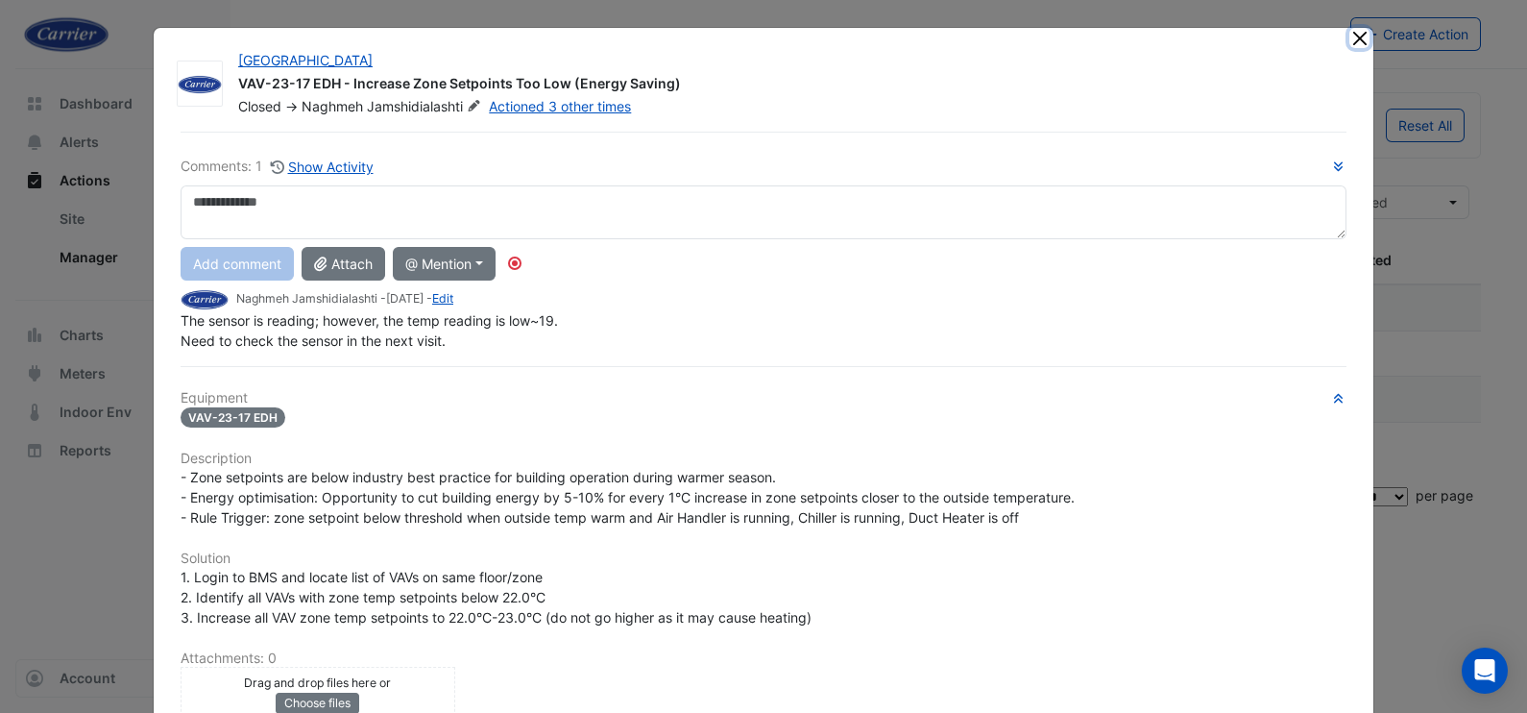
click at [1350, 43] on button "Close" at bounding box center [1360, 38] width 20 height 20
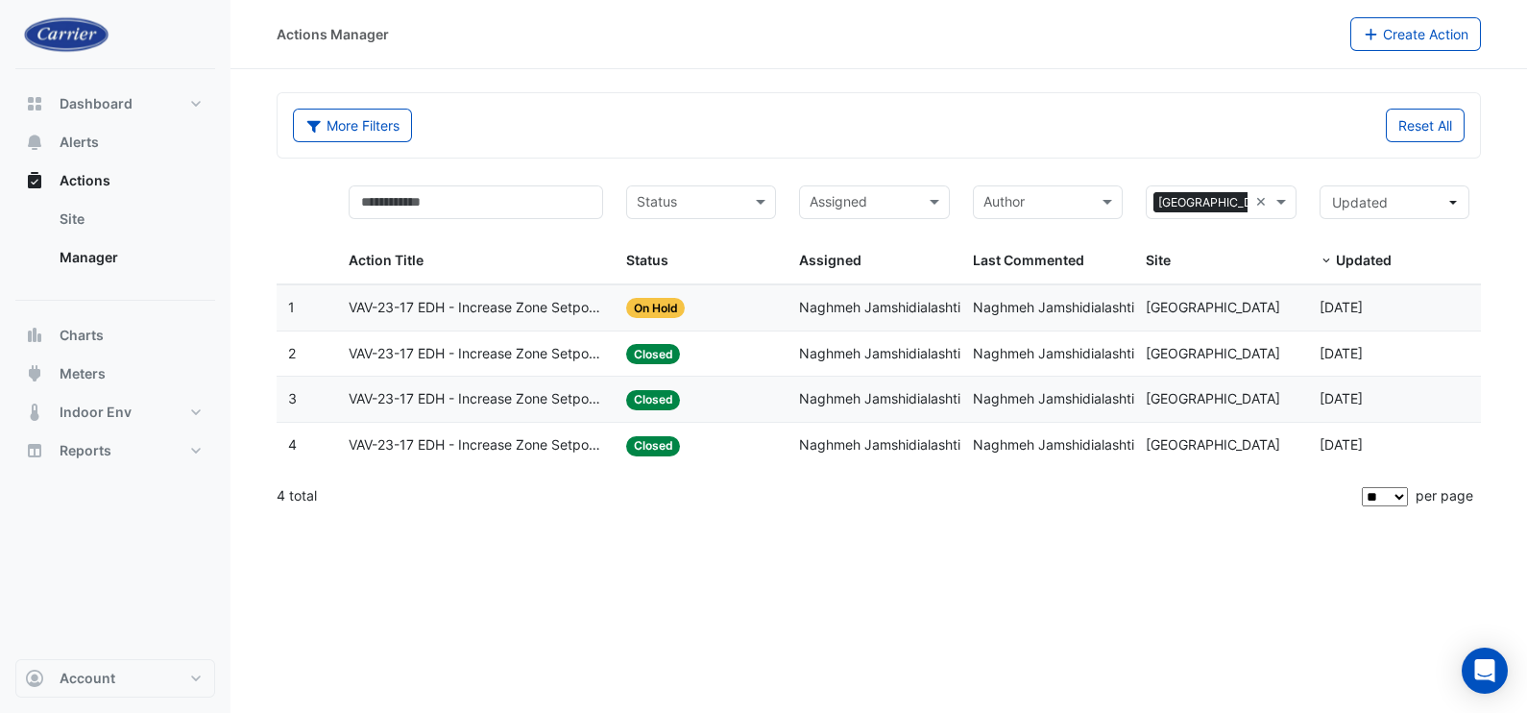
click at [529, 402] on span "VAV-23-17 EDH - Increase Zone Setpoints Too Low (Energy Saving)" at bounding box center [476, 399] width 255 height 22
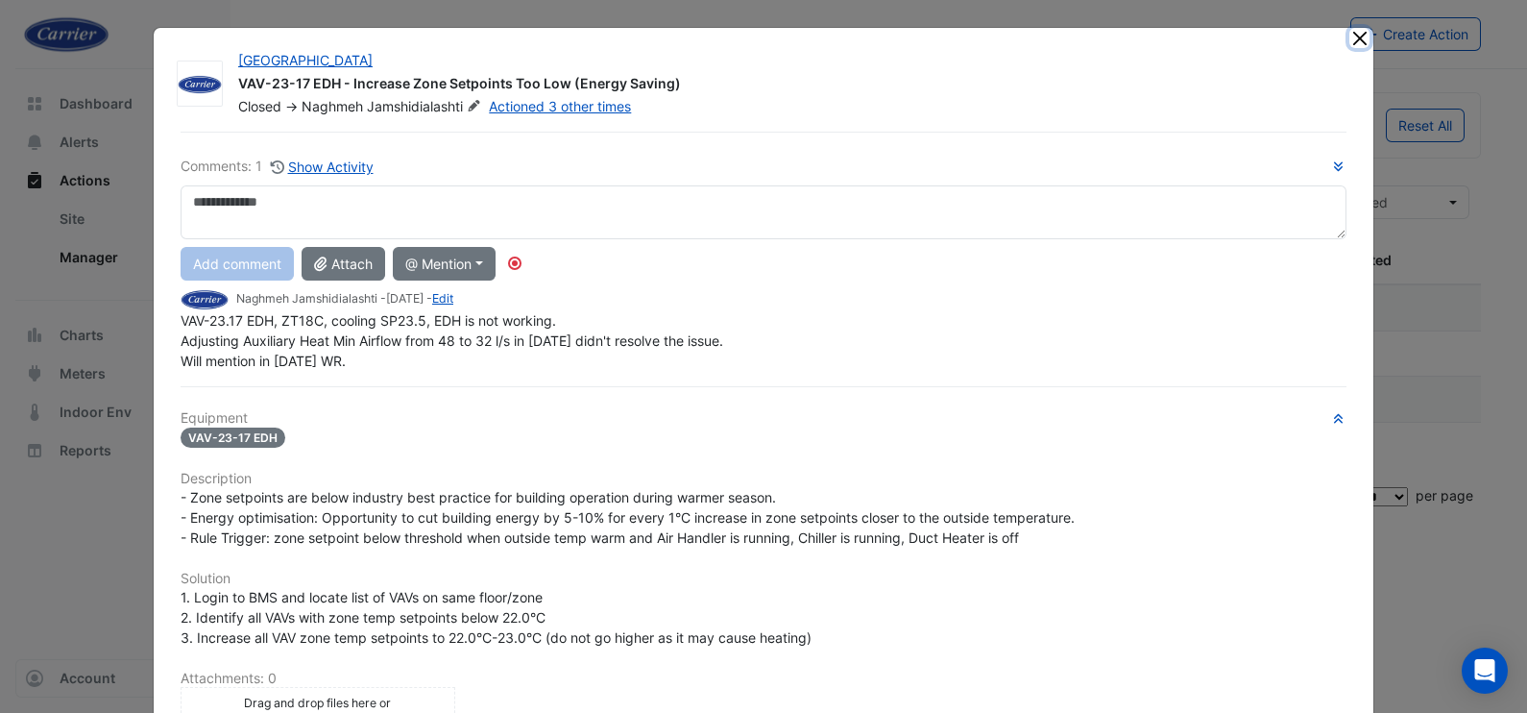
click at [1350, 36] on button "Close" at bounding box center [1360, 38] width 20 height 20
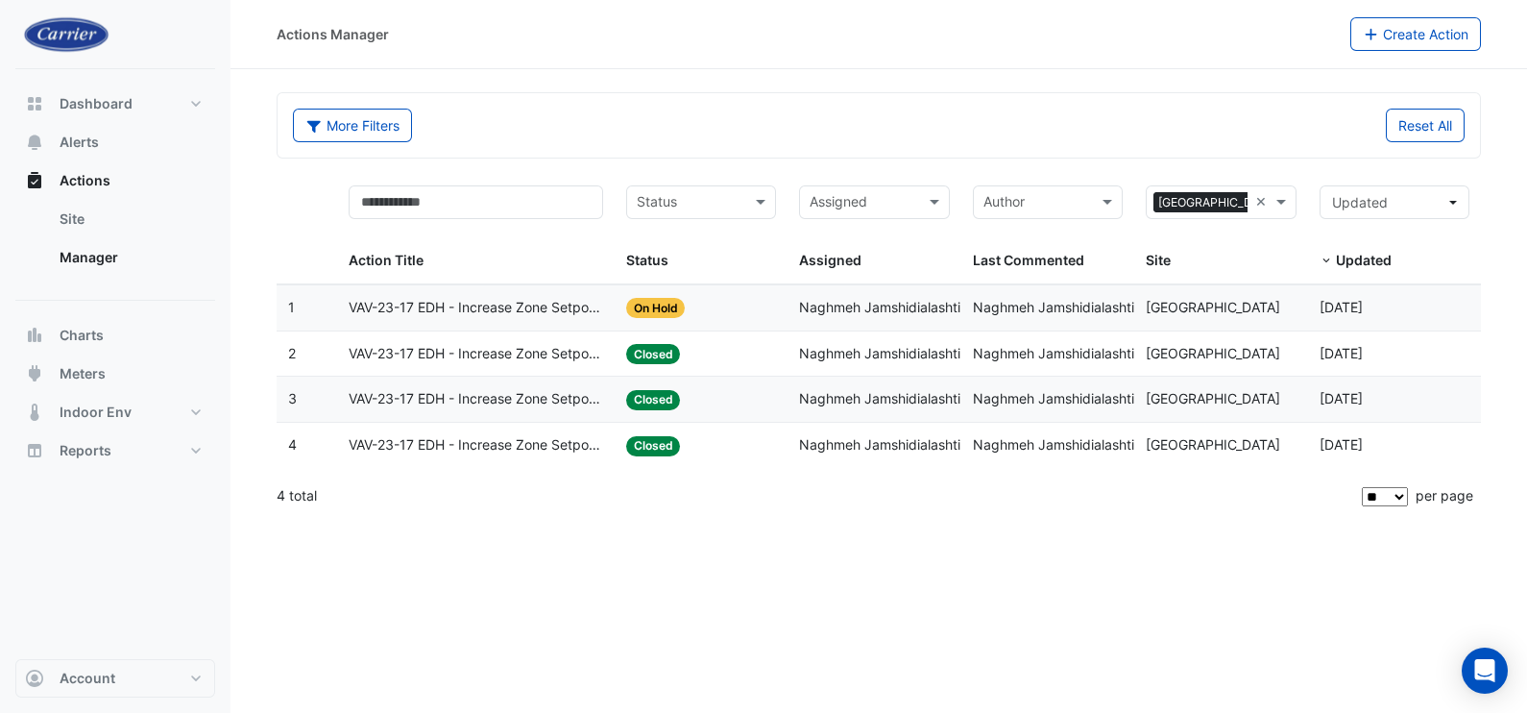
click at [512, 346] on span "VAV-23-17 EDH - Increase Zone Setpoints Too Low (Energy Saving)" at bounding box center [476, 354] width 255 height 22
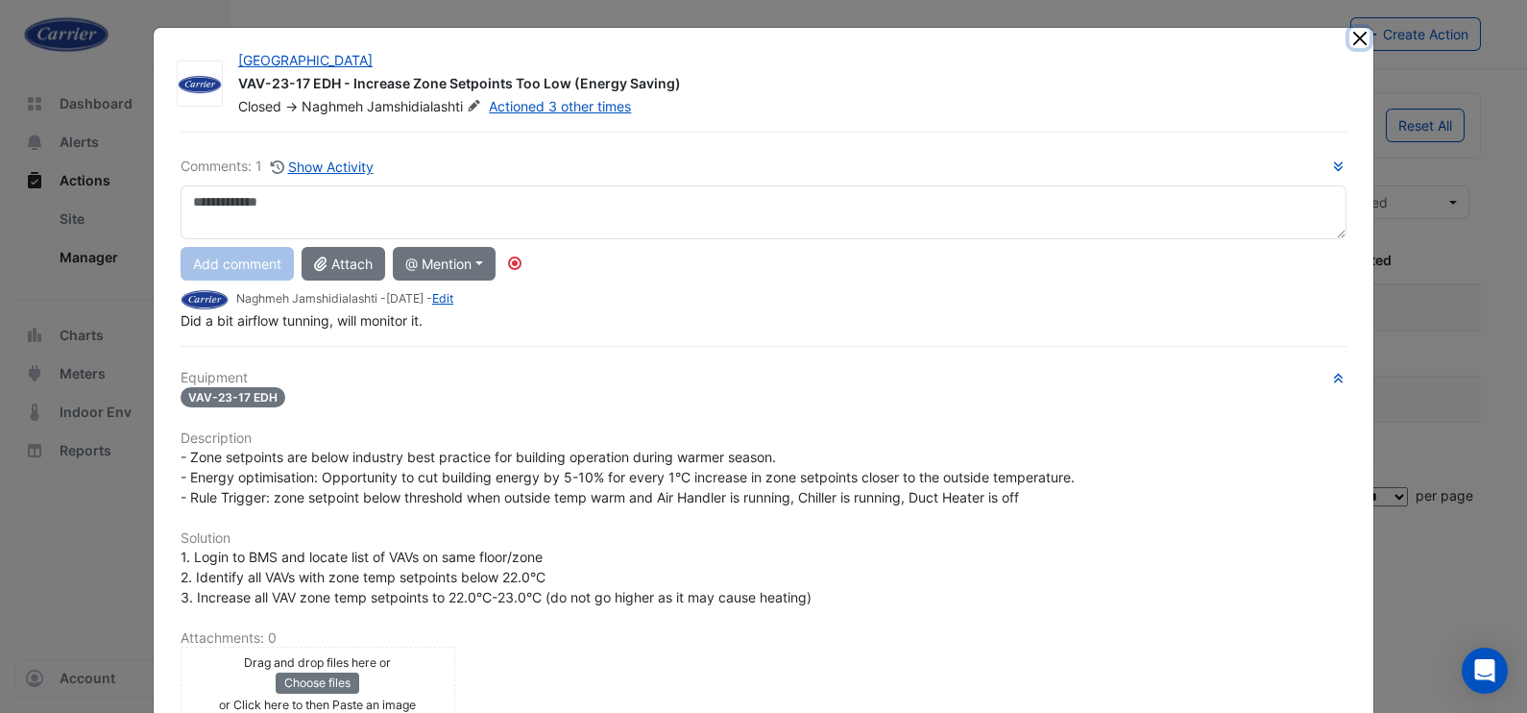
drag, startPoint x: 1350, startPoint y: 34, endPoint x: 1317, endPoint y: 67, distance: 47.5
click at [1350, 36] on button "Close" at bounding box center [1360, 38] width 20 height 20
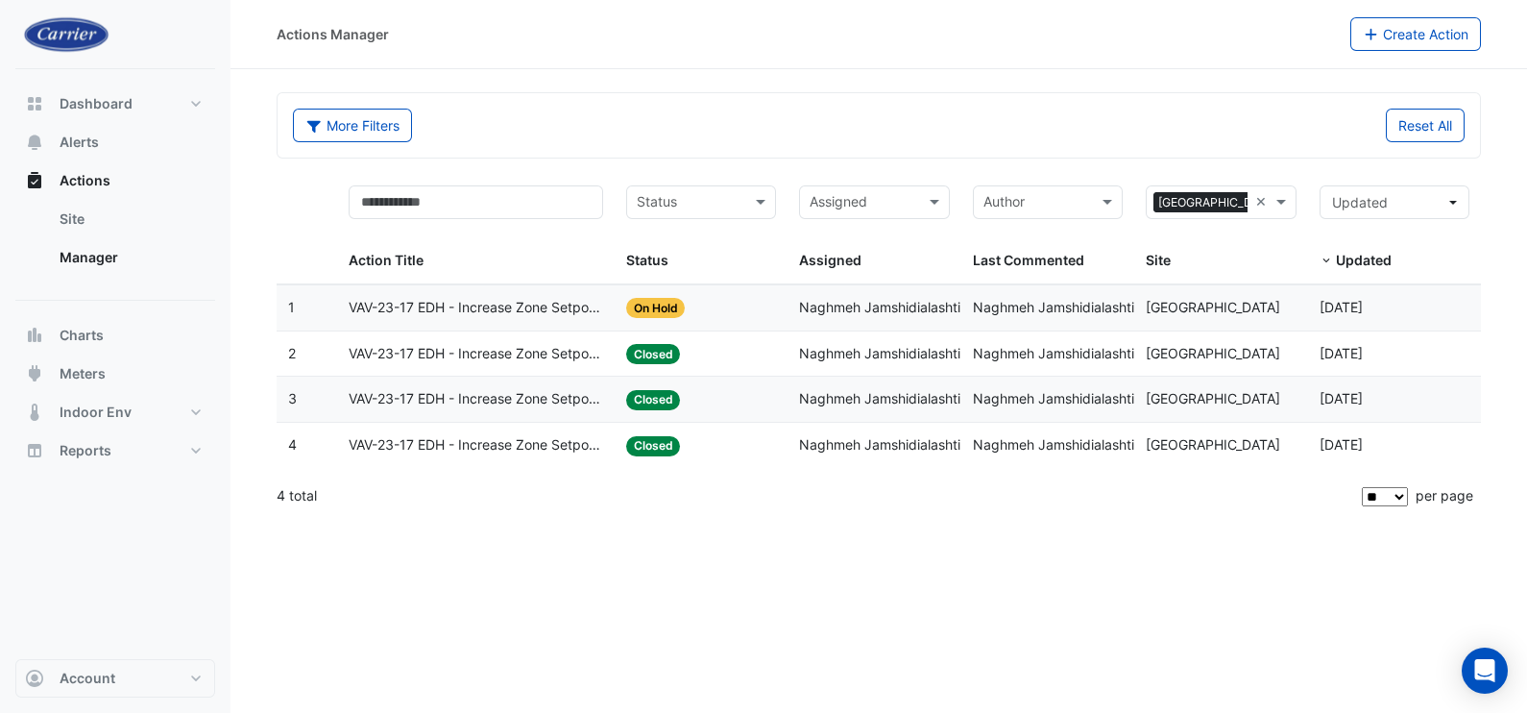
click at [514, 298] on span "VAV-23-17 EDH - Increase Zone Setpoints Too Low (Energy Saving)" at bounding box center [476, 308] width 255 height 22
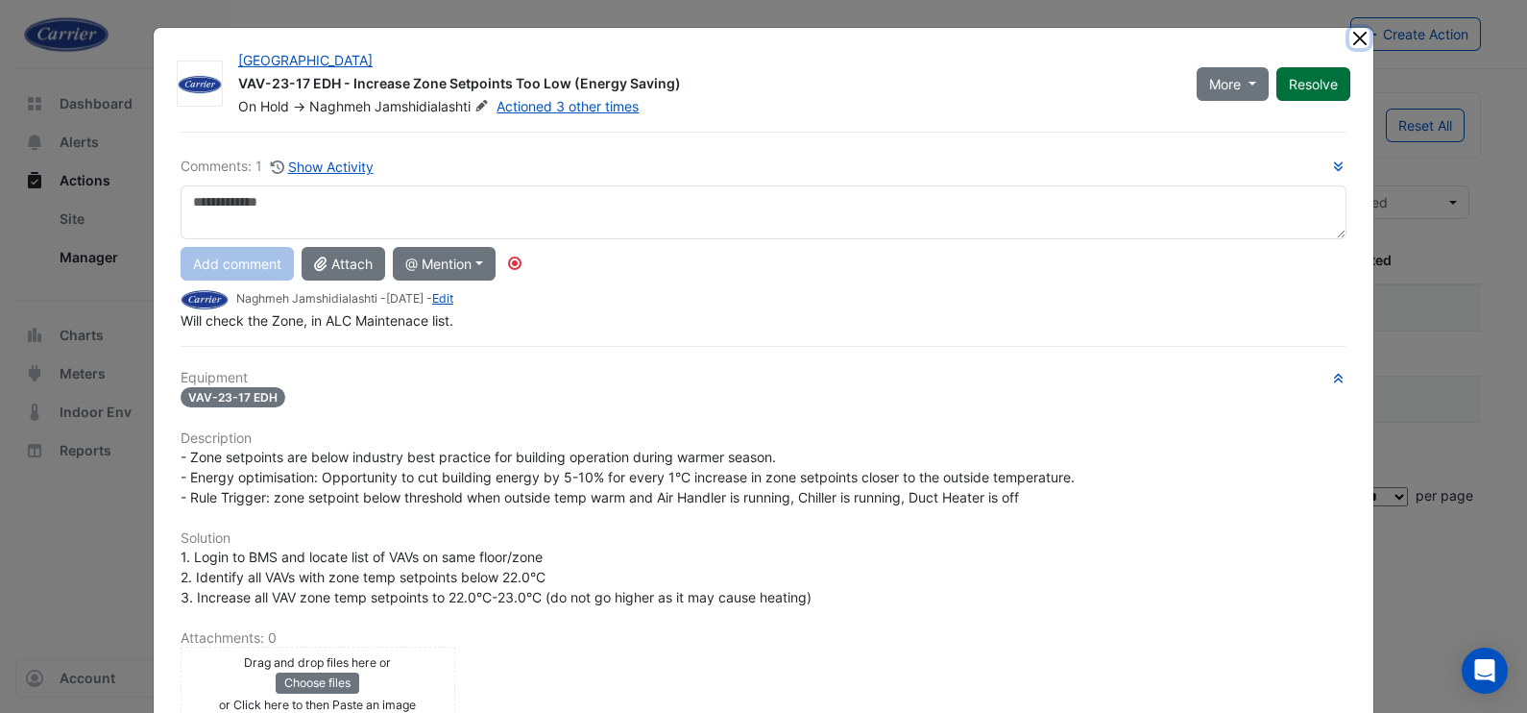
drag, startPoint x: 1357, startPoint y: 43, endPoint x: 1310, endPoint y: 54, distance: 48.2
click at [1353, 43] on button "Close" at bounding box center [1360, 38] width 20 height 20
